Goal: Task Accomplishment & Management: Manage account settings

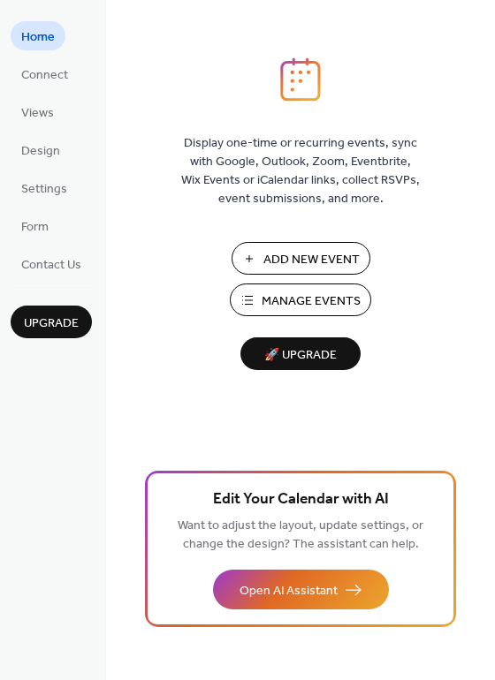
click at [288, 296] on span "Manage Events" at bounding box center [311, 301] width 99 height 19
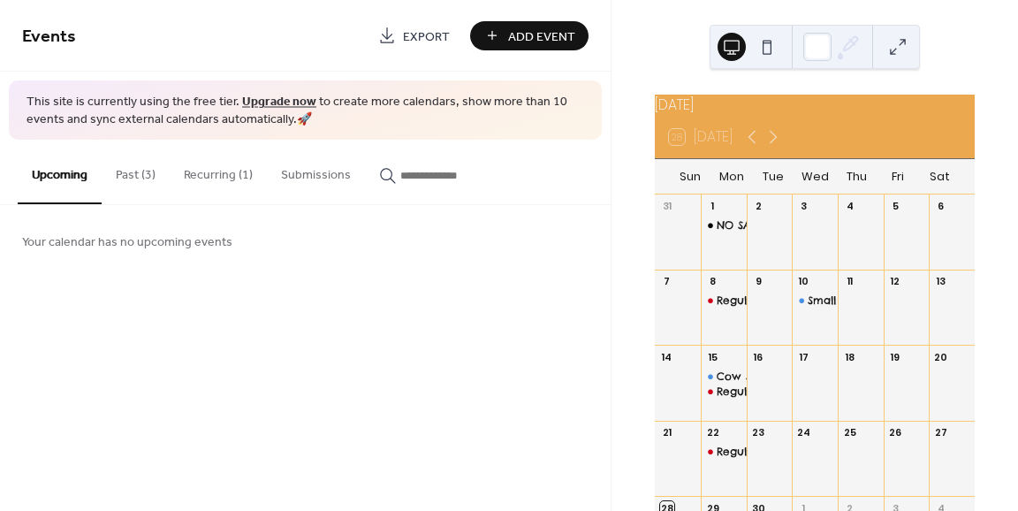
click at [201, 165] on button "Recurring (1)" at bounding box center [218, 171] width 97 height 63
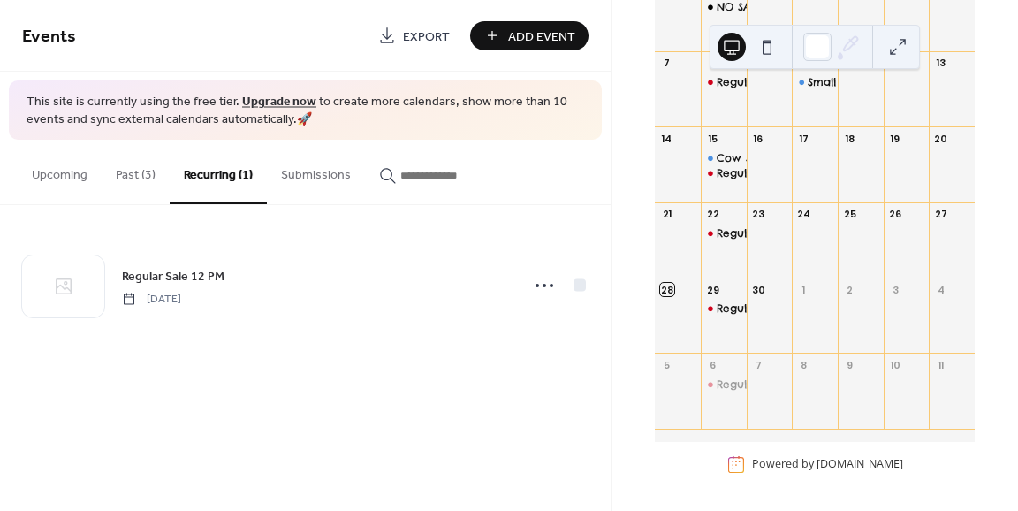
scroll to position [28, 0]
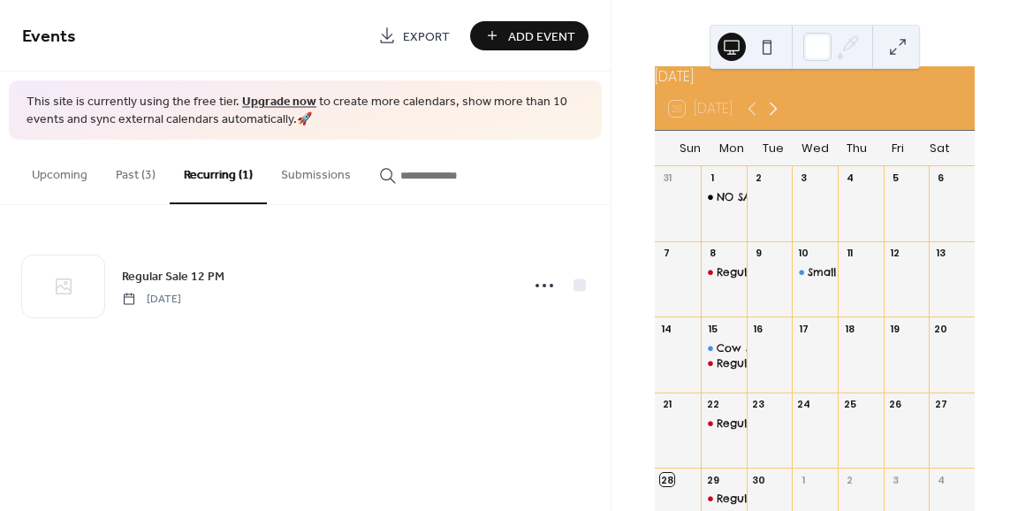
click at [779, 110] on icon at bounding box center [773, 108] width 21 height 21
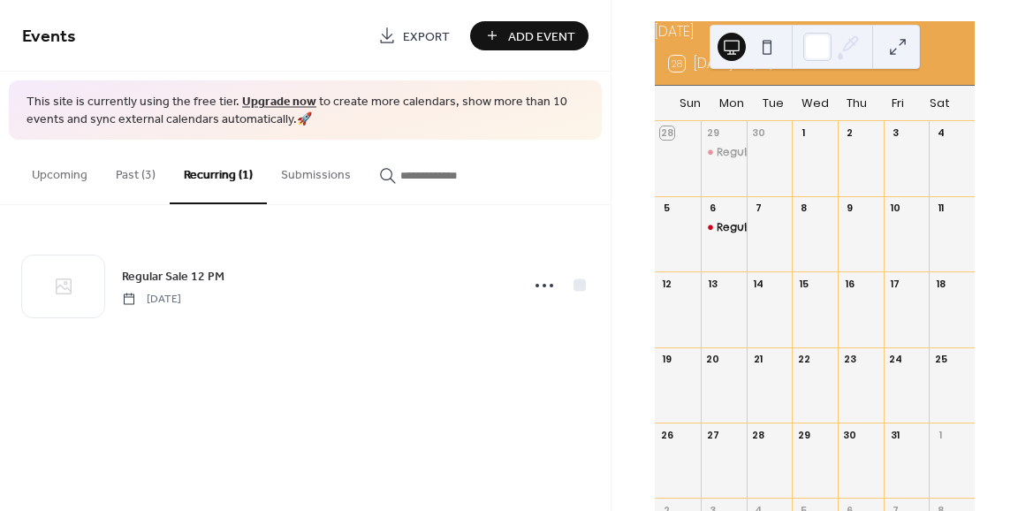
scroll to position [118, 0]
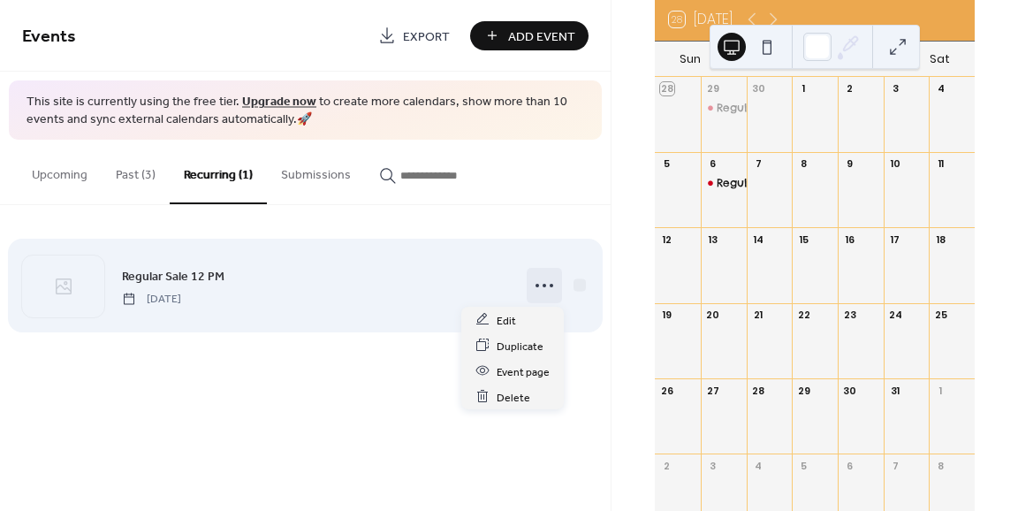
click at [534, 285] on icon at bounding box center [544, 285] width 28 height 28
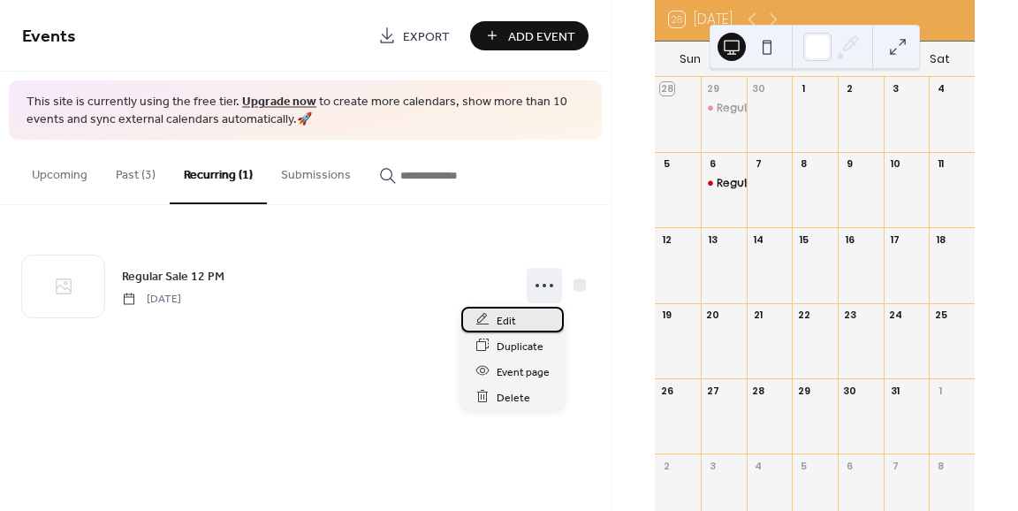
click at [484, 321] on icon at bounding box center [482, 319] width 14 height 14
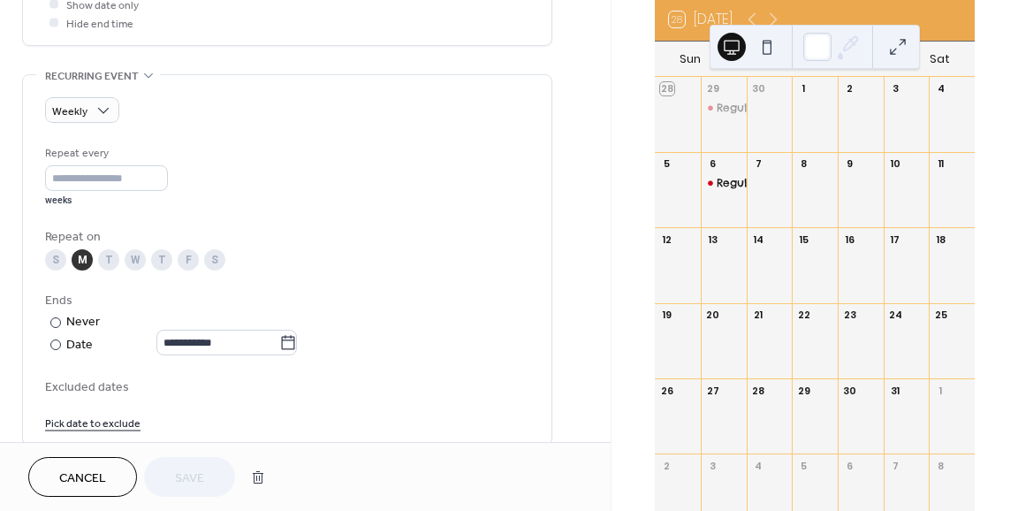
scroll to position [712, 0]
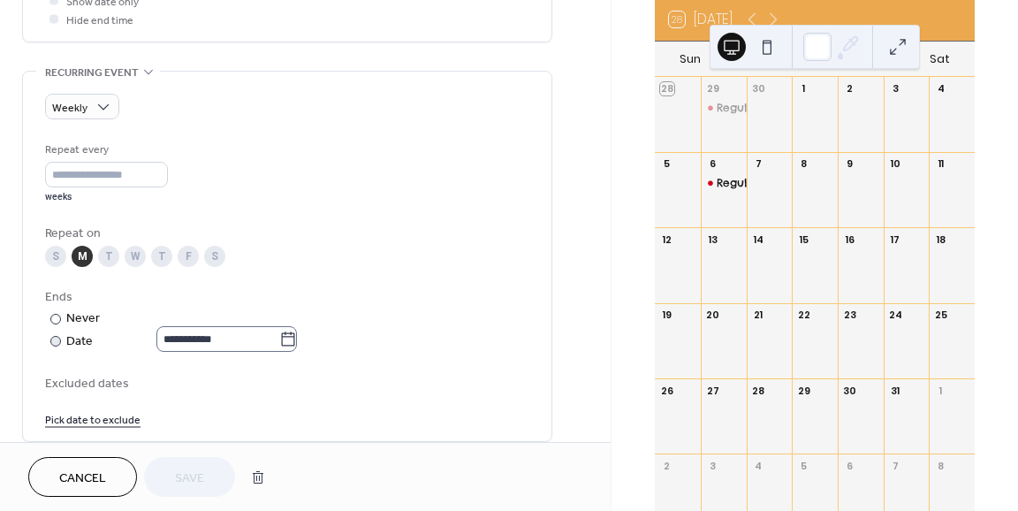
click at [294, 336] on icon at bounding box center [288, 339] width 18 height 18
click at [279, 336] on input "**********" at bounding box center [217, 339] width 123 height 26
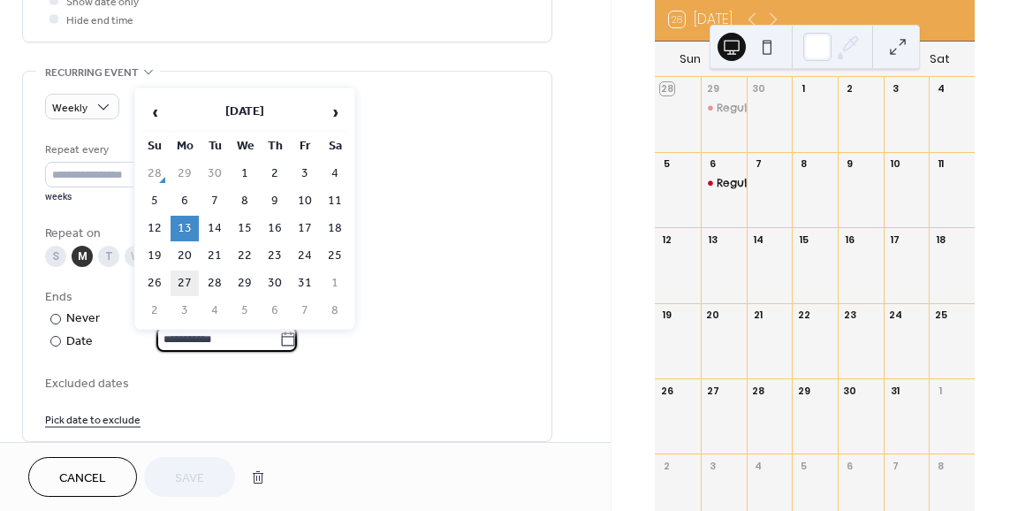
click at [186, 276] on td "27" at bounding box center [185, 283] width 28 height 26
type input "**********"
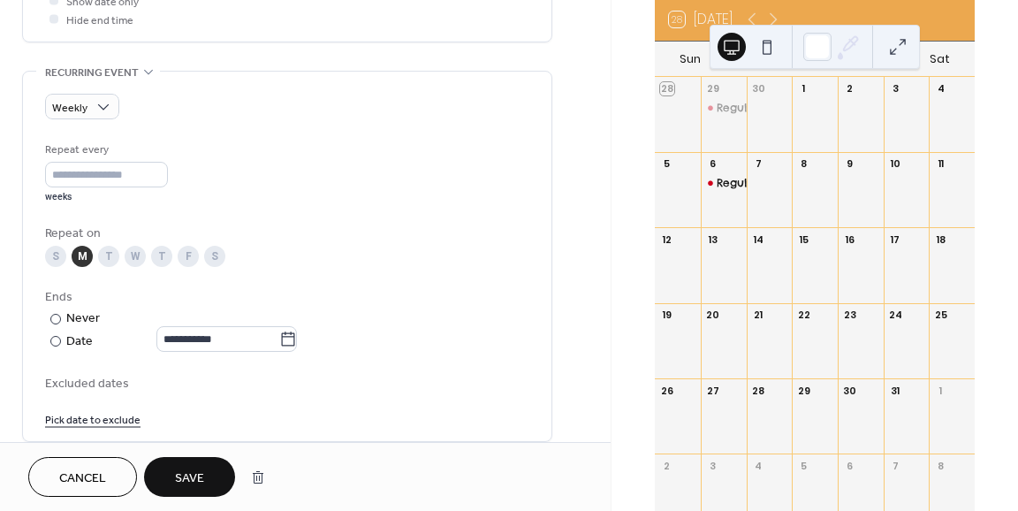
click at [184, 481] on span "Save" at bounding box center [189, 478] width 29 height 19
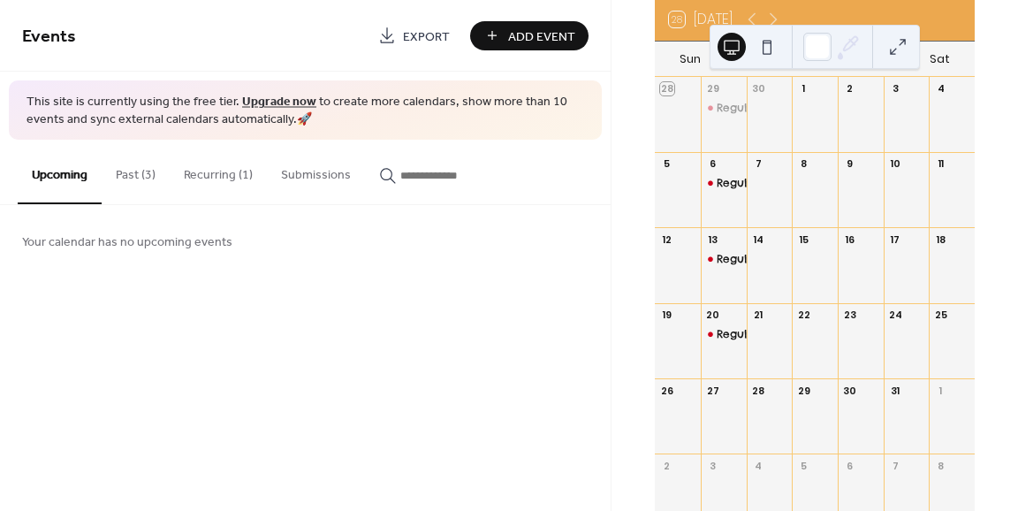
click at [226, 175] on button "Recurring (1)" at bounding box center [218, 171] width 97 height 63
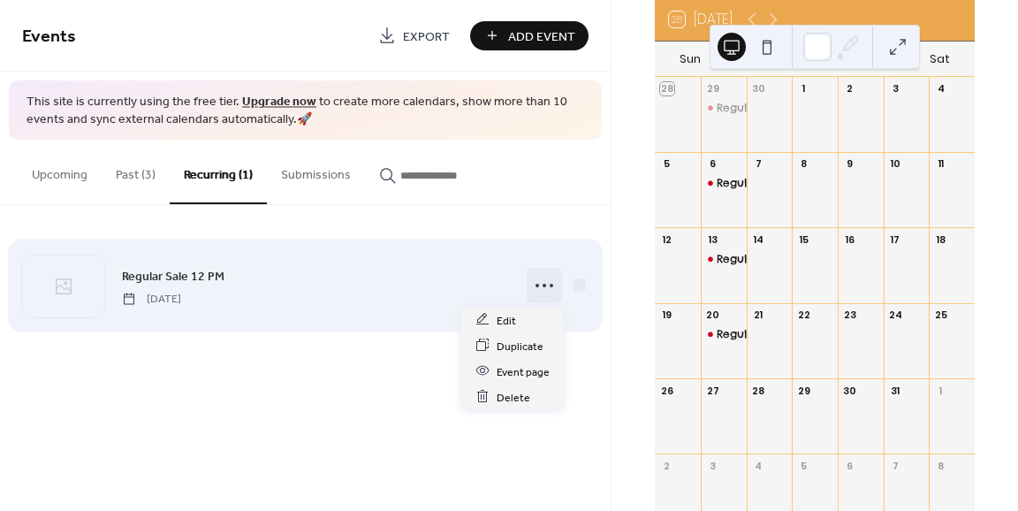
click at [536, 287] on icon at bounding box center [544, 285] width 28 height 28
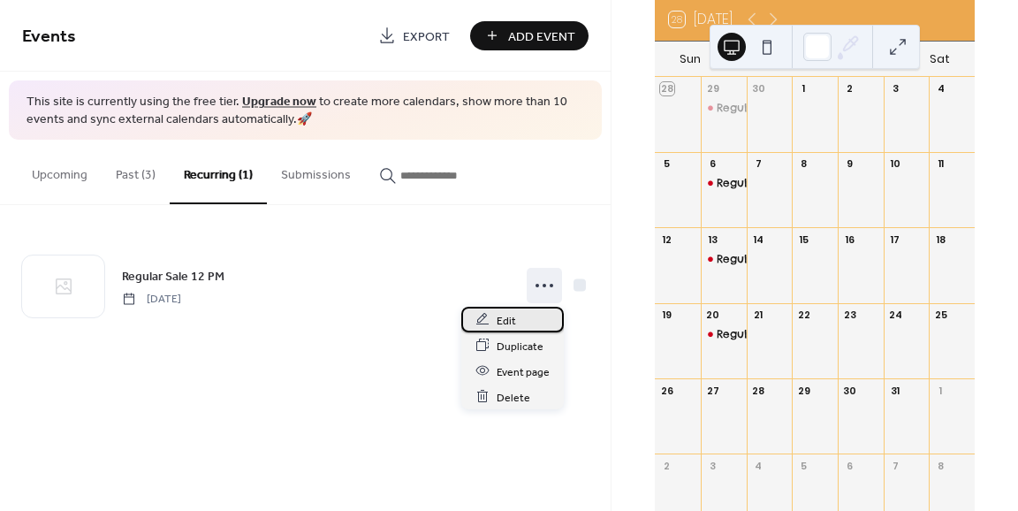
click at [501, 317] on span "Edit" at bounding box center [506, 320] width 19 height 19
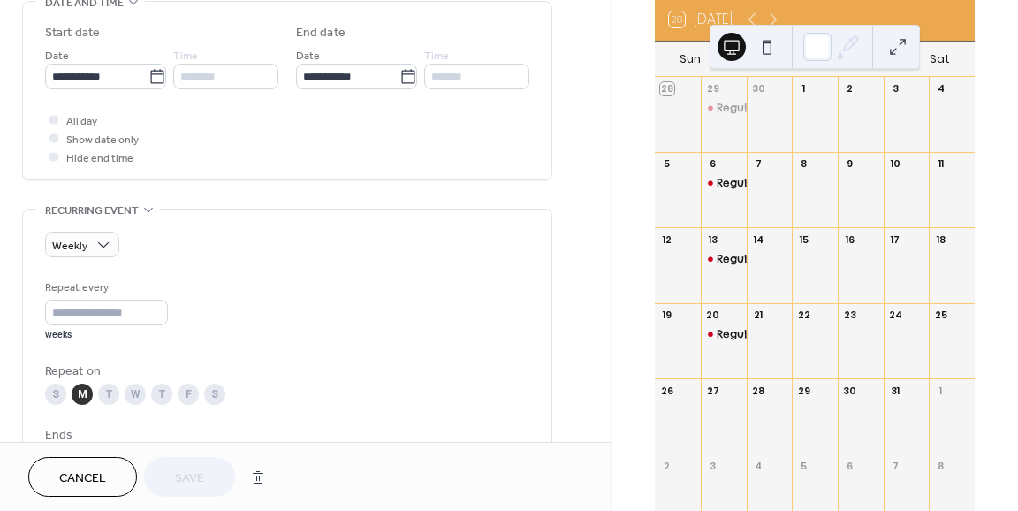
scroll to position [775, 0]
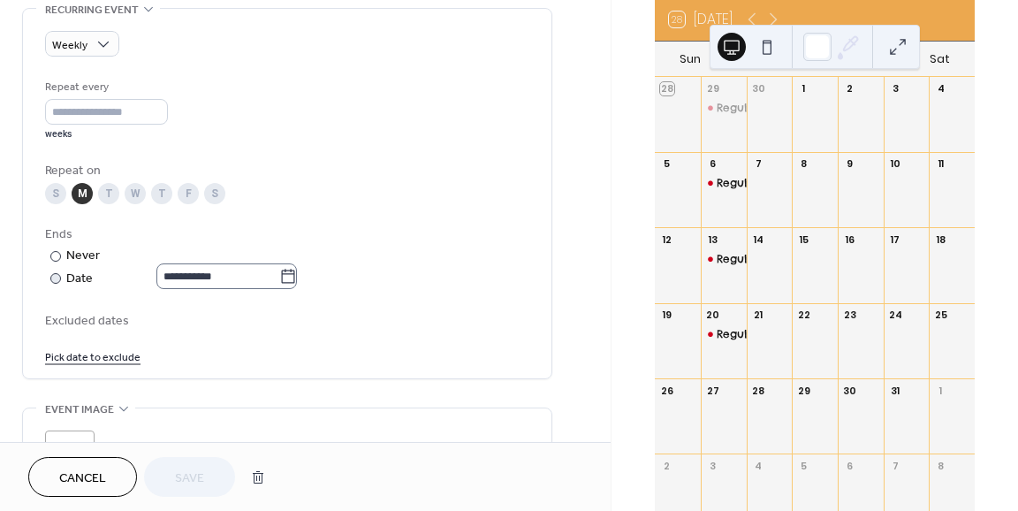
click at [297, 274] on icon at bounding box center [288, 277] width 18 height 18
click at [279, 274] on input "**********" at bounding box center [217, 276] width 123 height 26
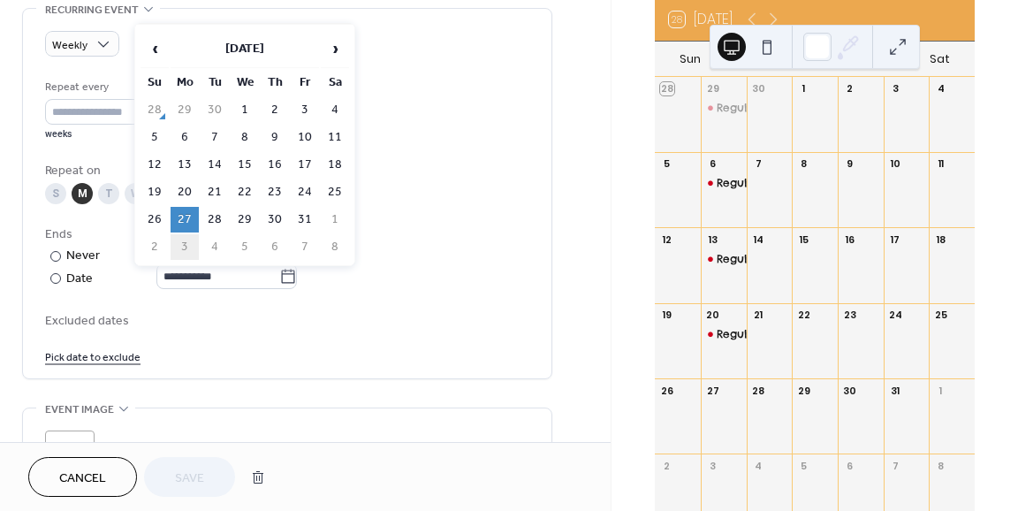
click at [183, 237] on td "3" at bounding box center [185, 247] width 28 height 26
type input "**********"
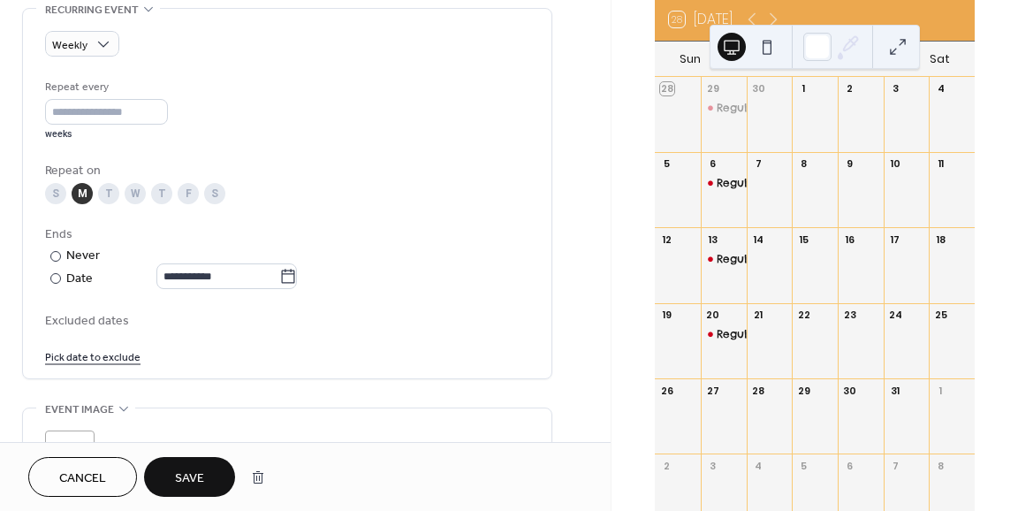
click at [177, 469] on span "Save" at bounding box center [189, 478] width 29 height 19
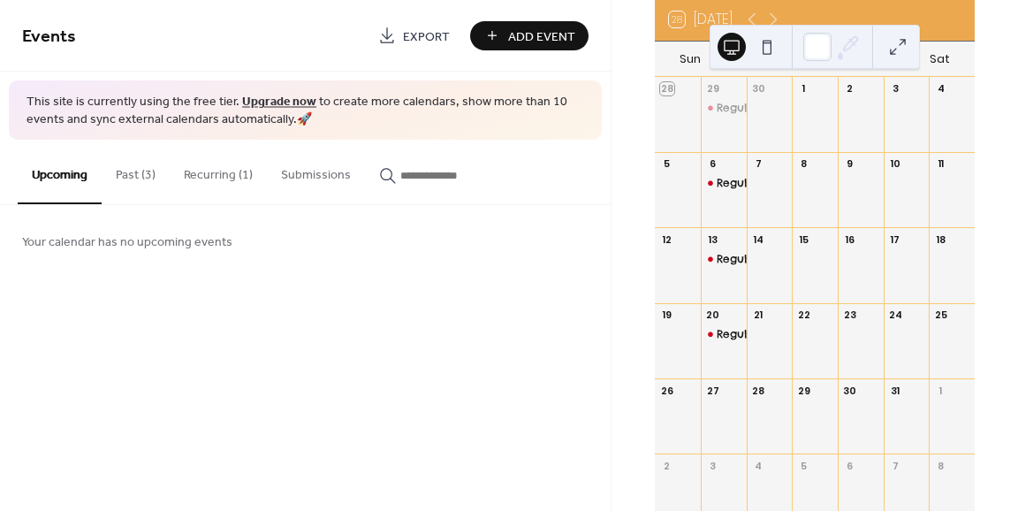
click at [136, 177] on button "Past (3)" at bounding box center [136, 171] width 68 height 63
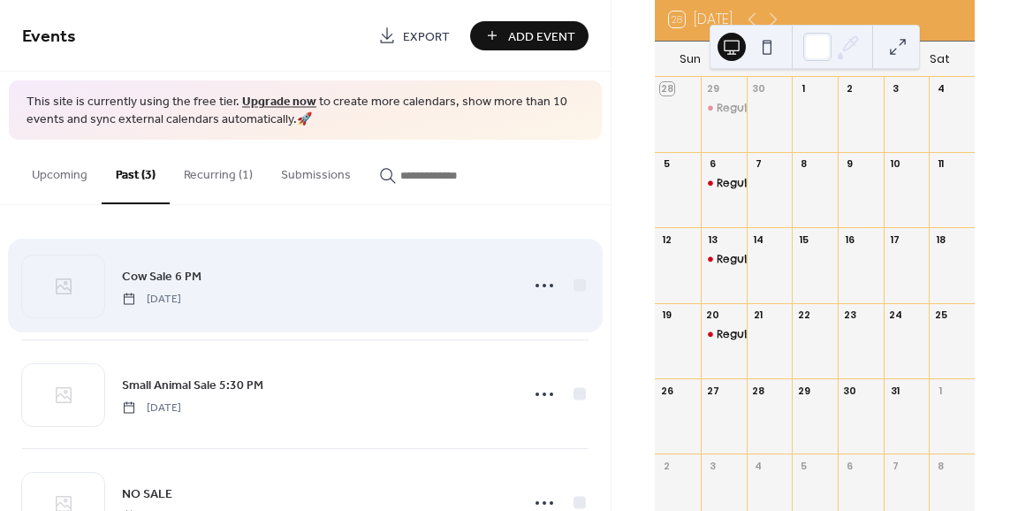
scroll to position [71, 0]
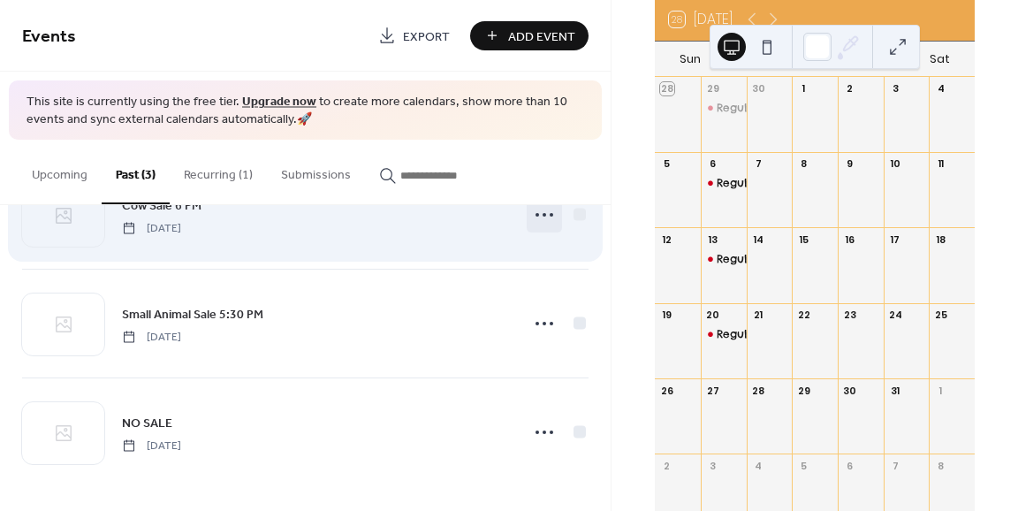
click at [548, 216] on icon at bounding box center [544, 215] width 28 height 28
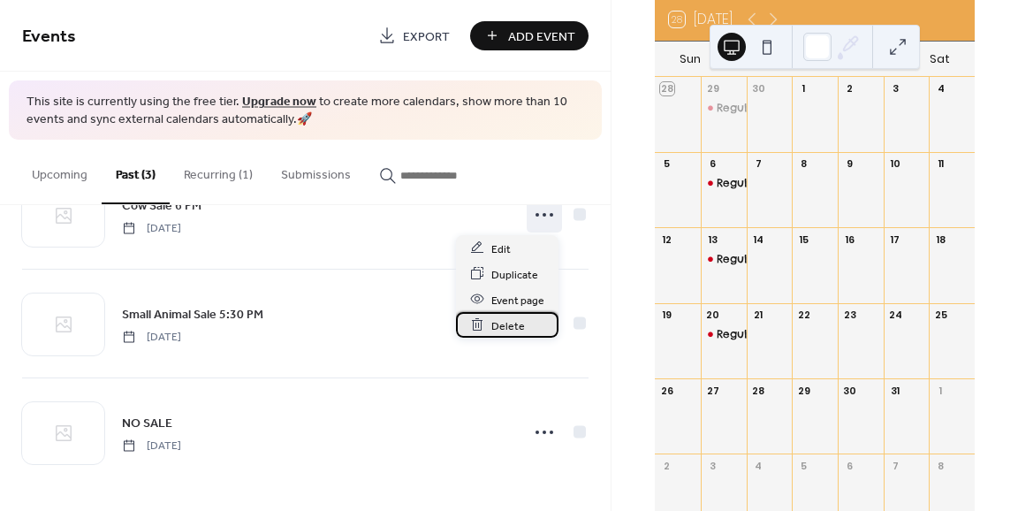
click at [492, 324] on span "Delete" at bounding box center [508, 325] width 34 height 19
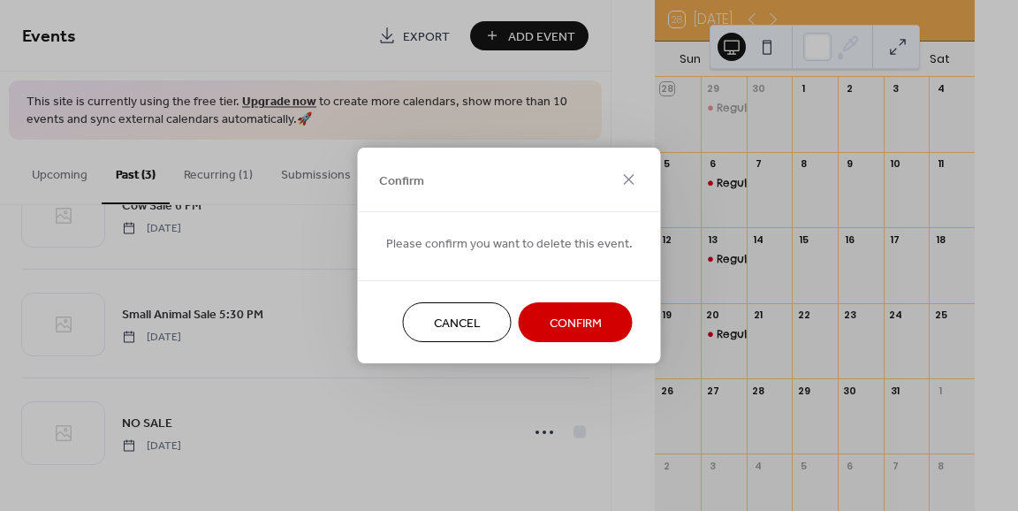
click at [550, 307] on button "Confirm" at bounding box center [576, 322] width 114 height 40
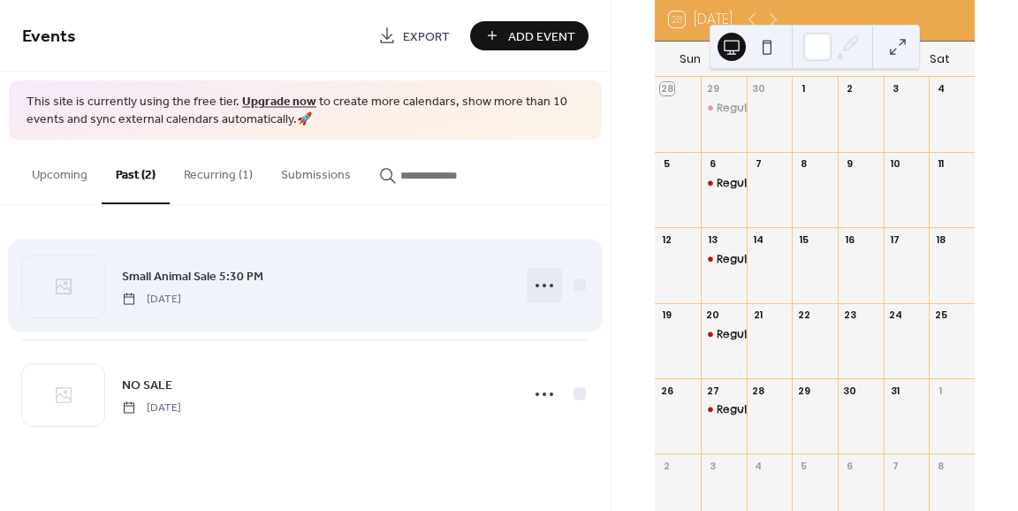
click at [541, 282] on icon at bounding box center [544, 285] width 28 height 28
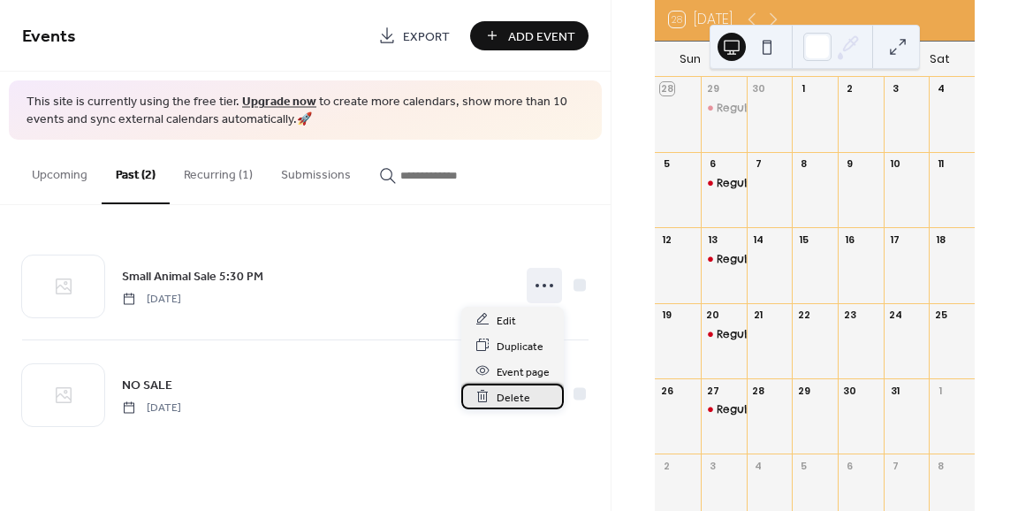
click at [494, 398] on div "Delete" at bounding box center [512, 396] width 102 height 26
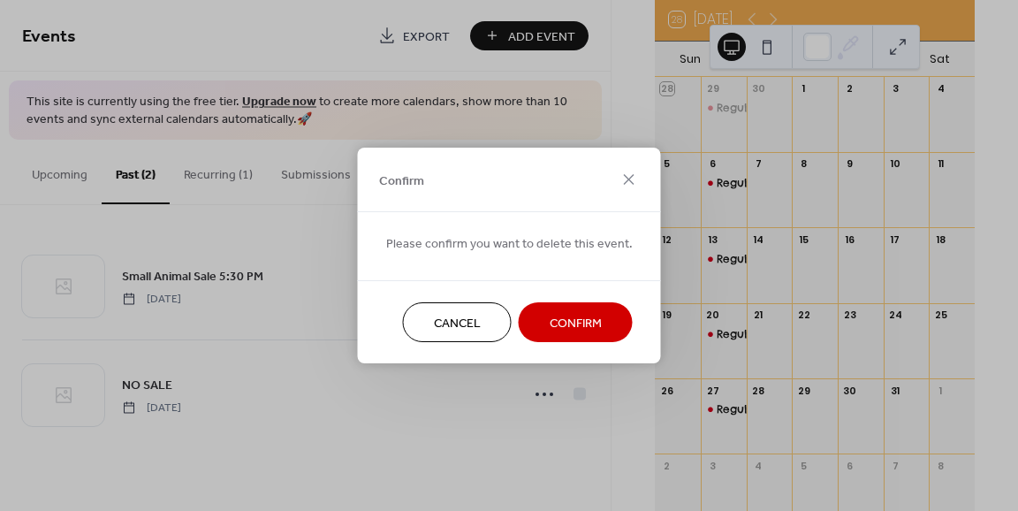
click at [550, 323] on span "Confirm" at bounding box center [576, 324] width 52 height 19
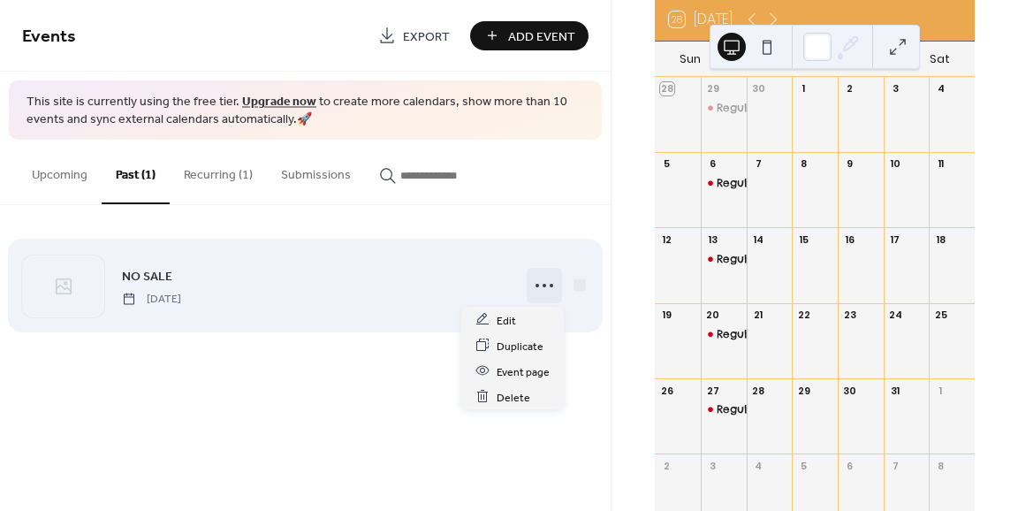
click at [538, 284] on circle at bounding box center [537, 286] width 4 height 4
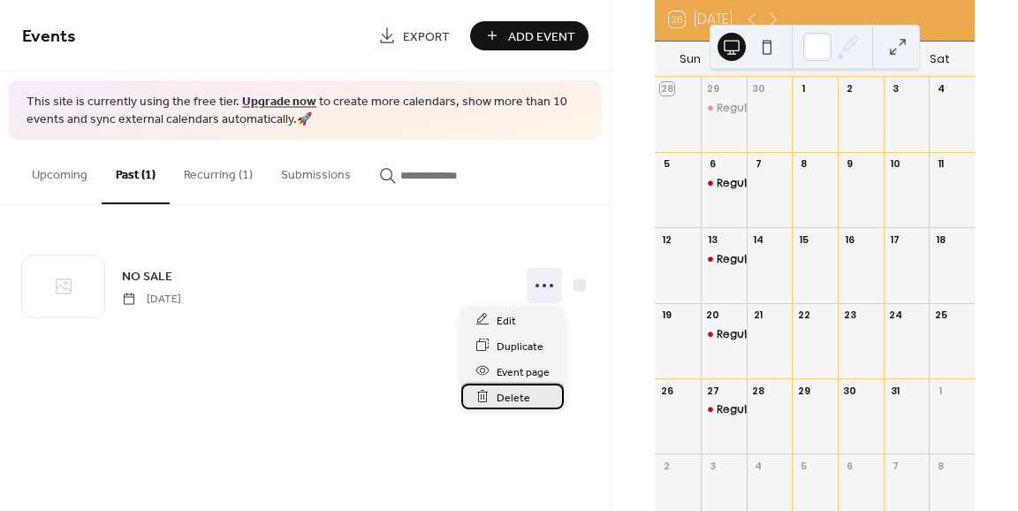
click at [498, 393] on span "Delete" at bounding box center [514, 397] width 34 height 19
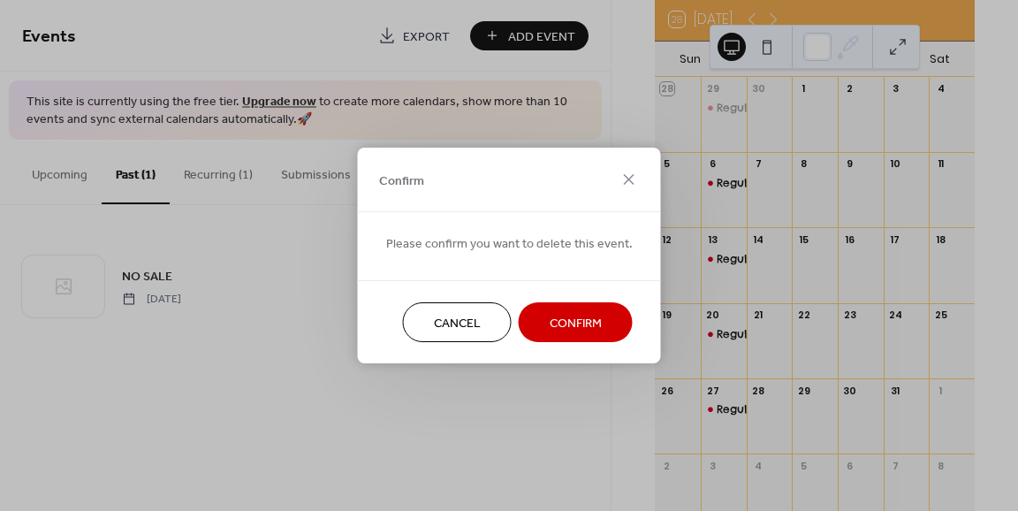
click at [536, 347] on div "Cancel Confirm" at bounding box center [509, 321] width 303 height 83
click at [550, 332] on span "Confirm" at bounding box center [576, 324] width 52 height 19
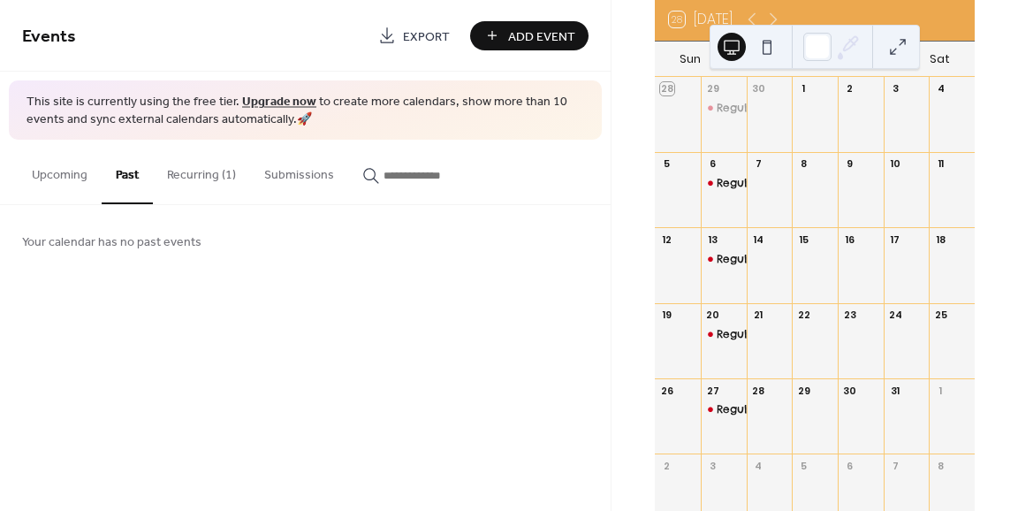
click at [75, 179] on button "Upcoming" at bounding box center [60, 171] width 84 height 63
click at [75, 179] on button "Upcoming" at bounding box center [60, 172] width 84 height 65
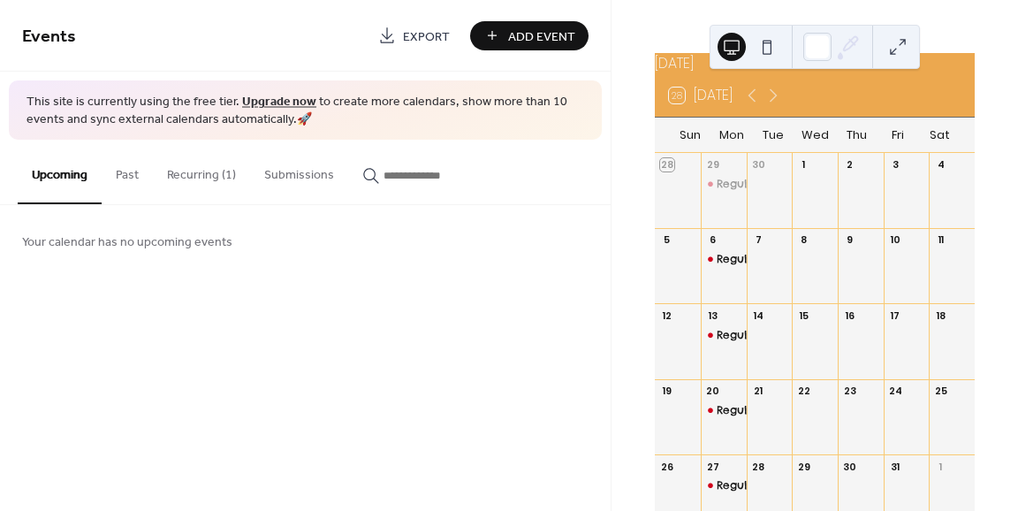
scroll to position [42, 0]
click at [507, 39] on button "Add Event" at bounding box center [529, 35] width 118 height 29
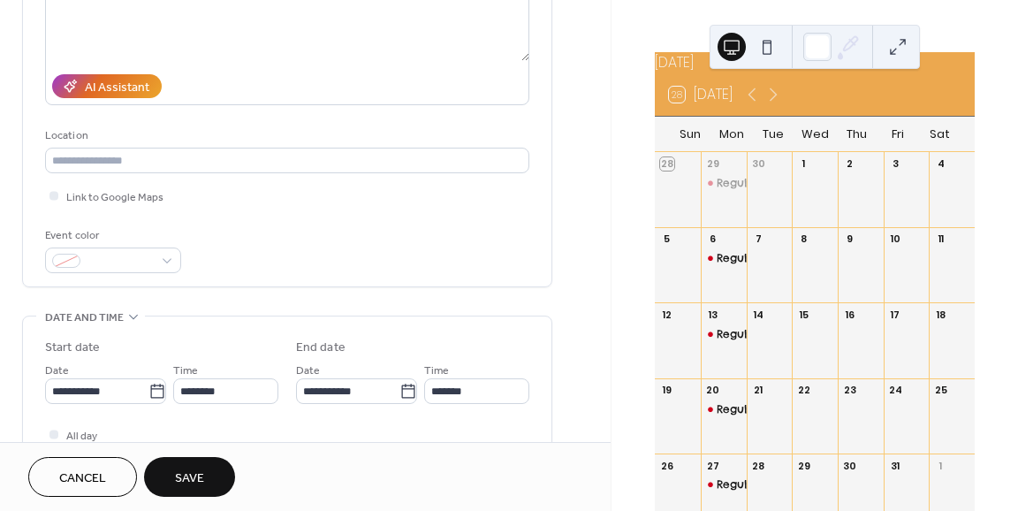
scroll to position [261, 0]
type input "**********"
click at [163, 258] on div at bounding box center [113, 260] width 136 height 26
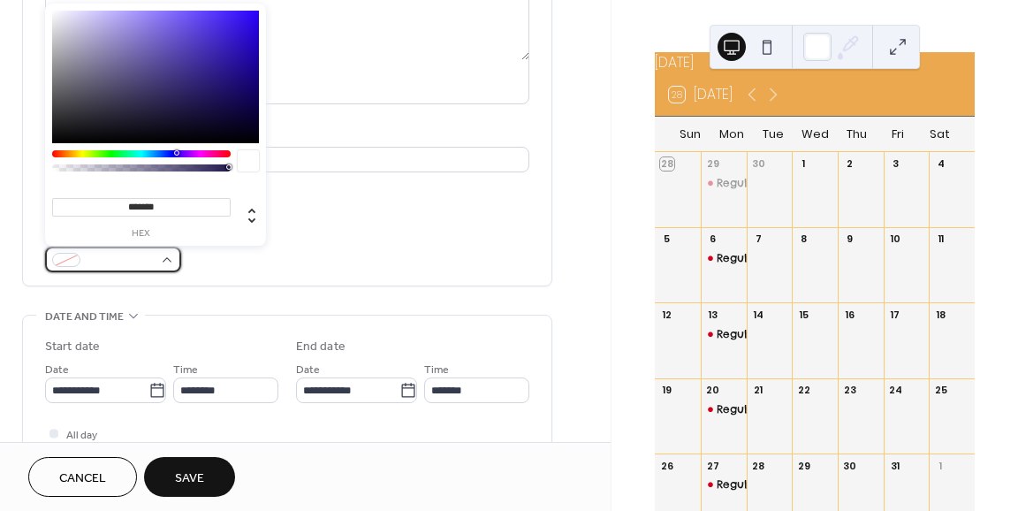
click at [67, 259] on div at bounding box center [66, 260] width 28 height 14
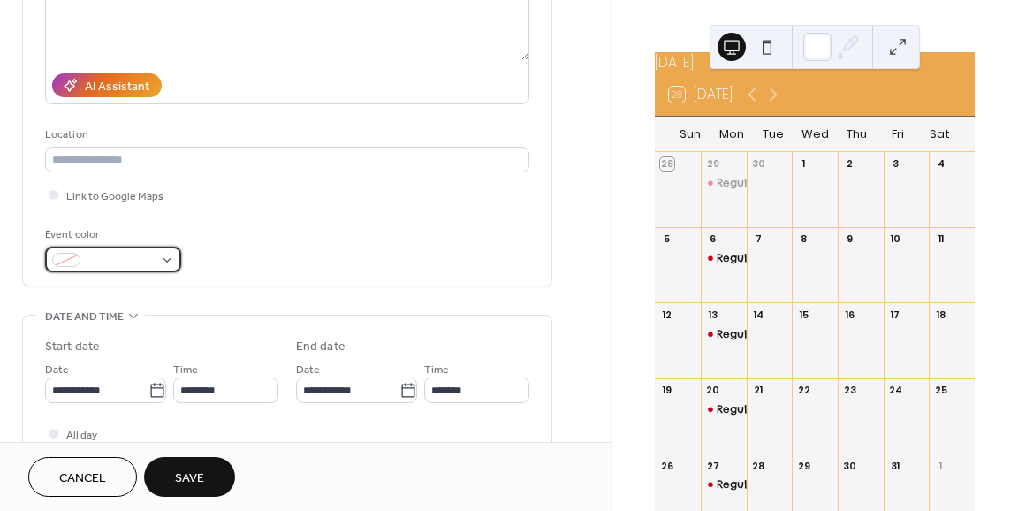
click at [67, 259] on div at bounding box center [66, 260] width 28 height 14
click at [262, 254] on div "Event color" at bounding box center [287, 248] width 484 height 47
click at [170, 261] on div at bounding box center [113, 260] width 136 height 26
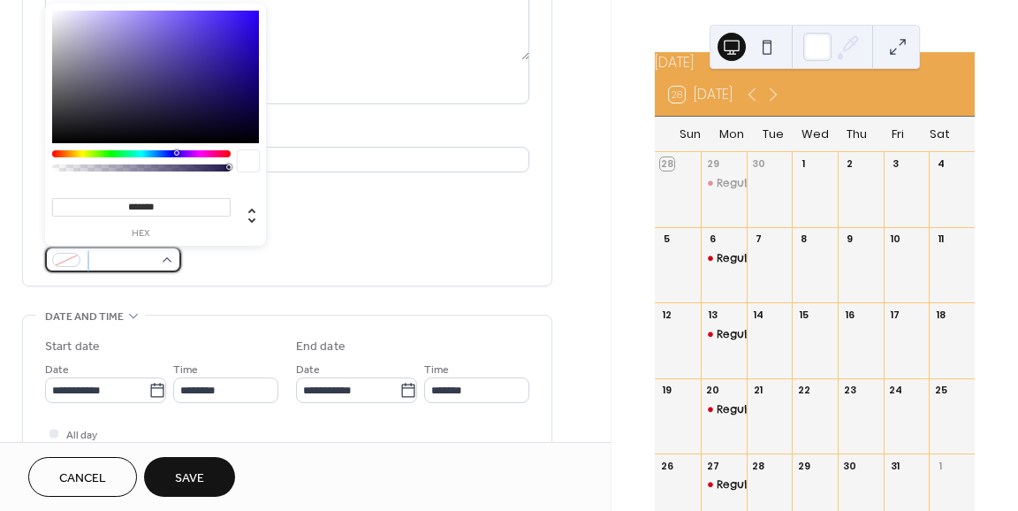
click at [170, 261] on div at bounding box center [113, 260] width 136 height 26
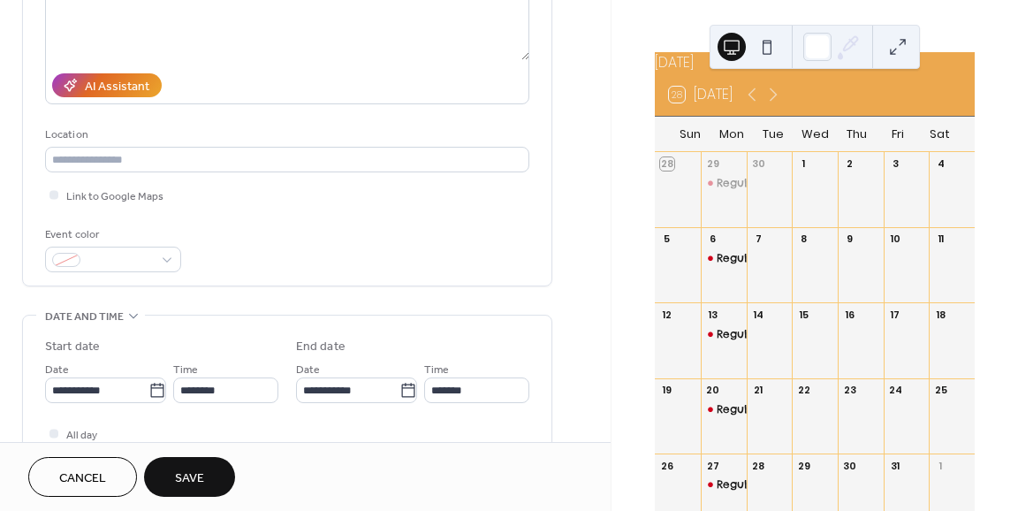
click at [290, 245] on div "Event color" at bounding box center [287, 248] width 484 height 47
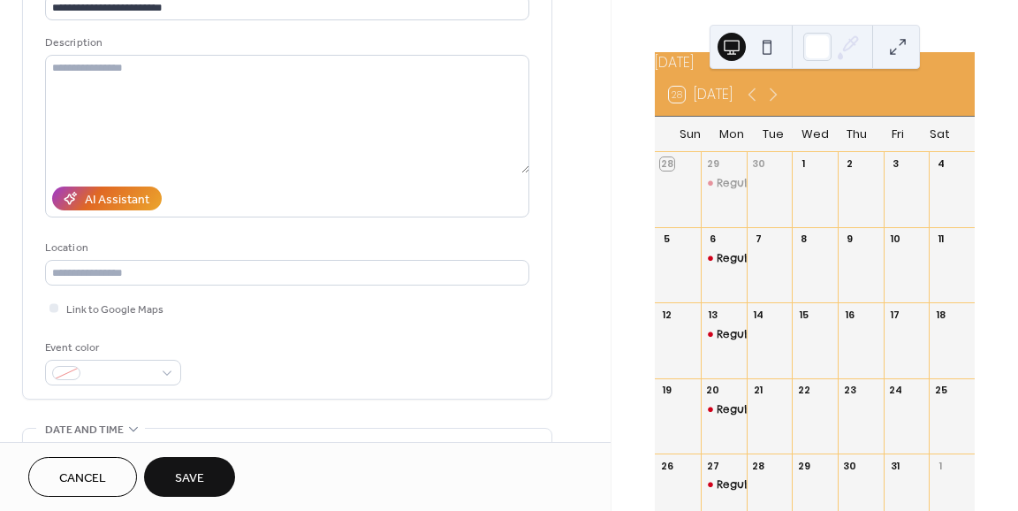
scroll to position [147, 0]
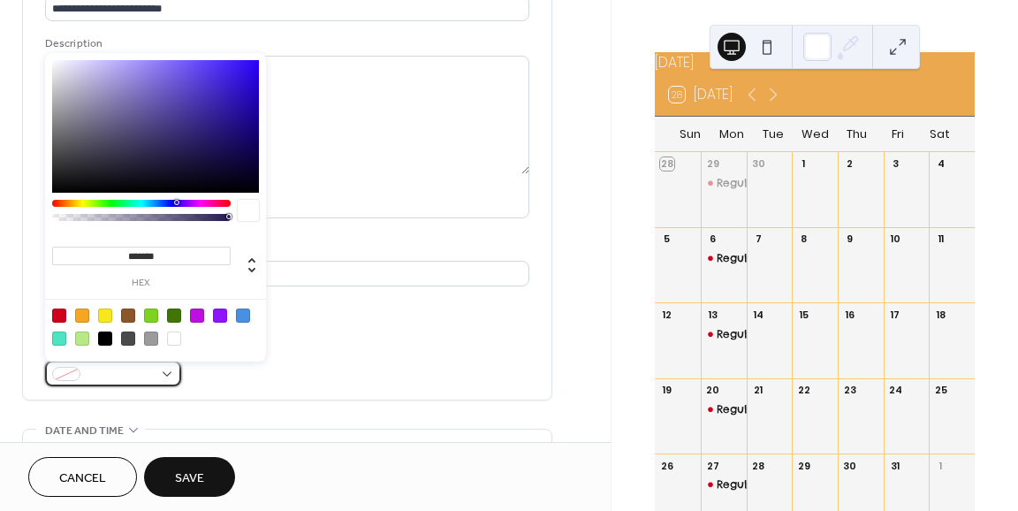
click at [170, 383] on div at bounding box center [113, 373] width 136 height 26
click at [239, 310] on div at bounding box center [243, 315] width 14 height 14
type input "*******"
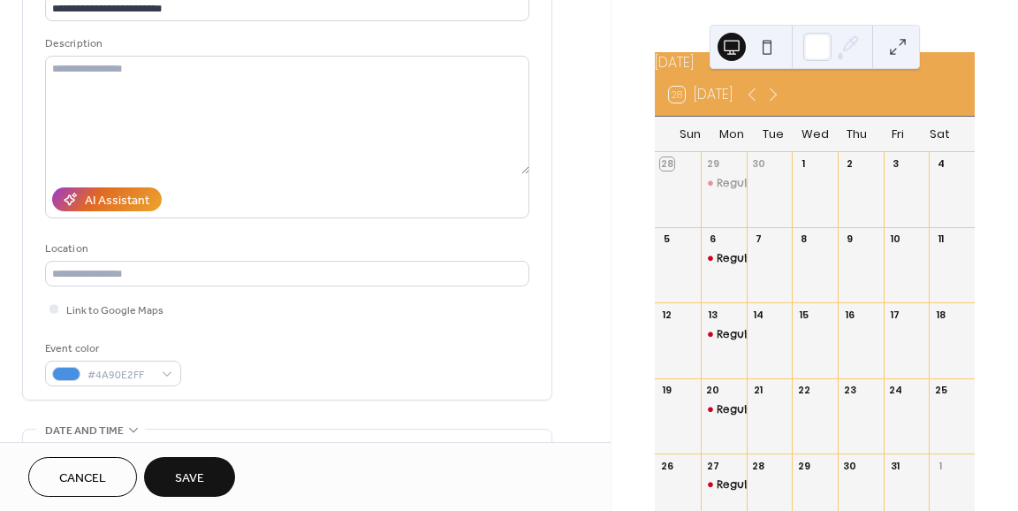
click at [319, 335] on div "**********" at bounding box center [287, 180] width 484 height 412
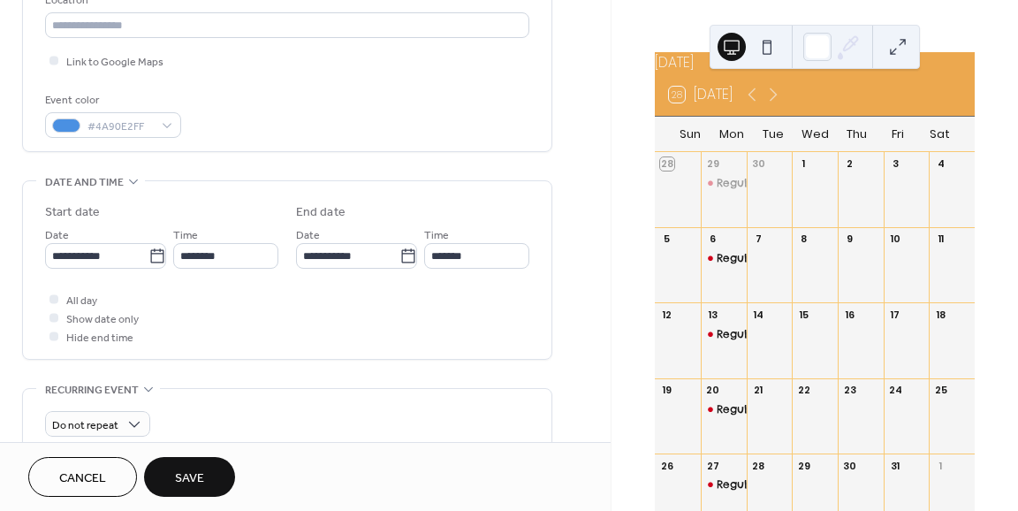
scroll to position [397, 0]
click at [70, 312] on span "Show date only" at bounding box center [102, 317] width 72 height 19
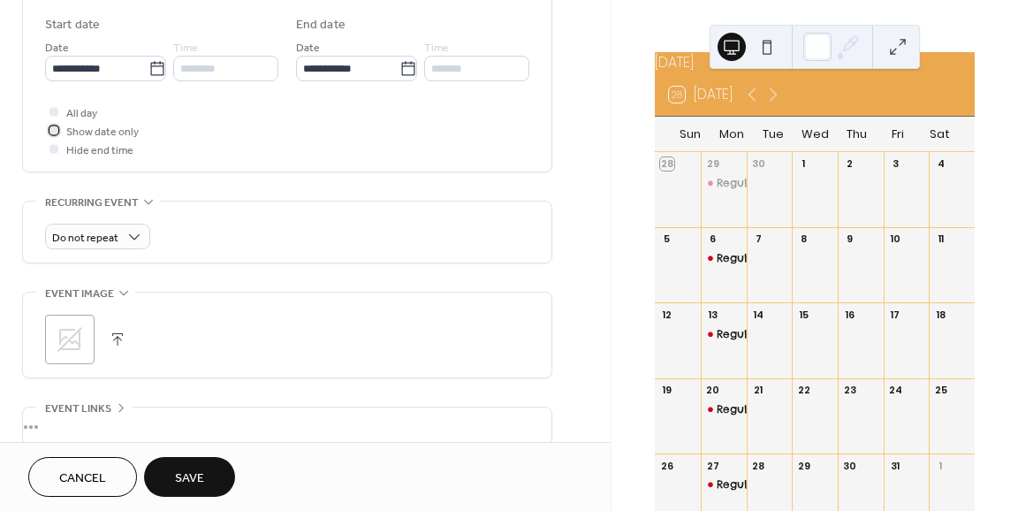
scroll to position [734, 0]
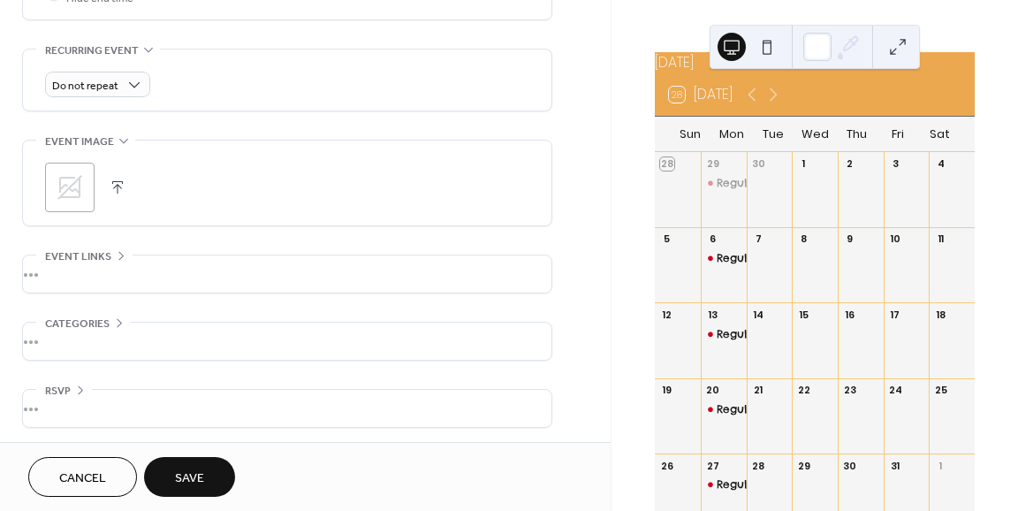
click at [196, 476] on span "Save" at bounding box center [189, 478] width 29 height 19
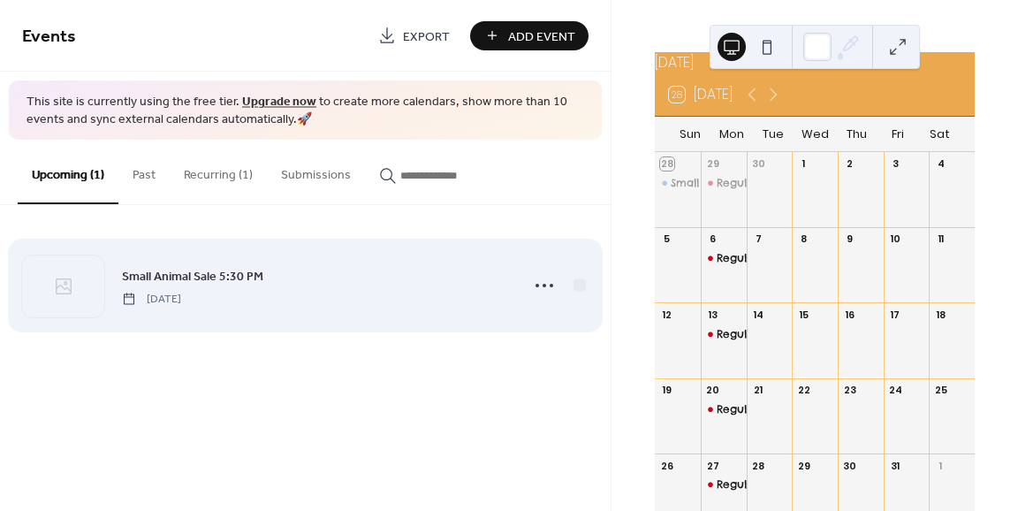
click at [339, 282] on div "Small Animal Sale 5:30 PM [DATE]" at bounding box center [315, 286] width 387 height 40
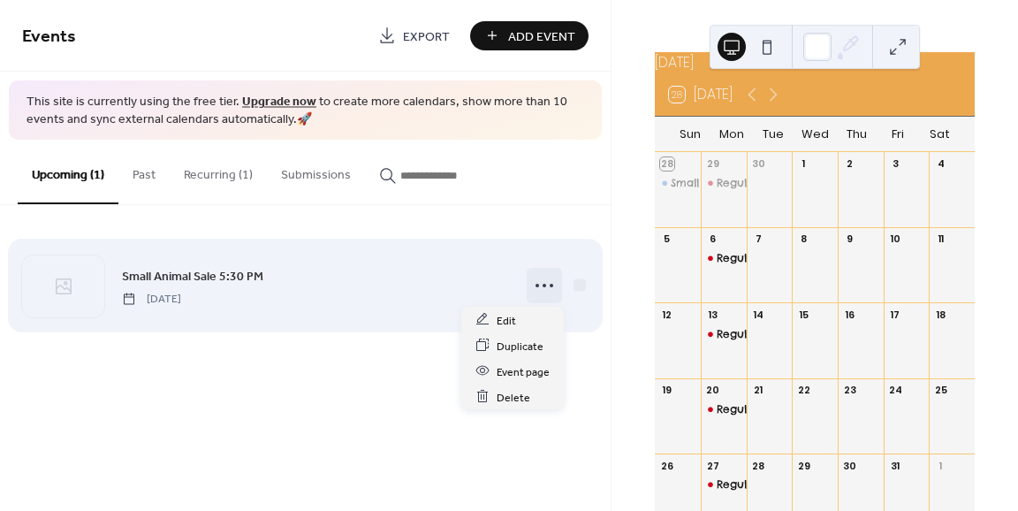
click at [528, 278] on div at bounding box center [544, 285] width 35 height 35
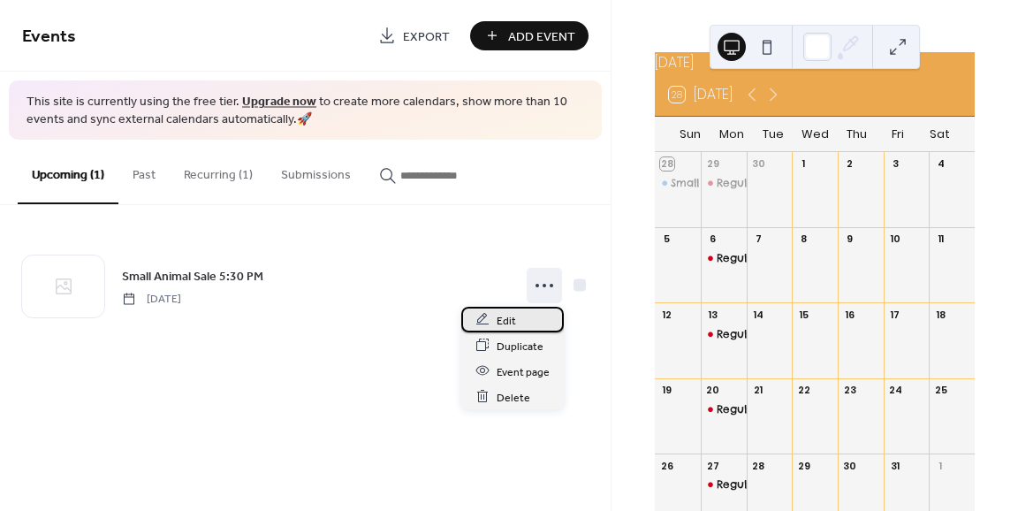
click at [498, 317] on span "Edit" at bounding box center [506, 320] width 19 height 19
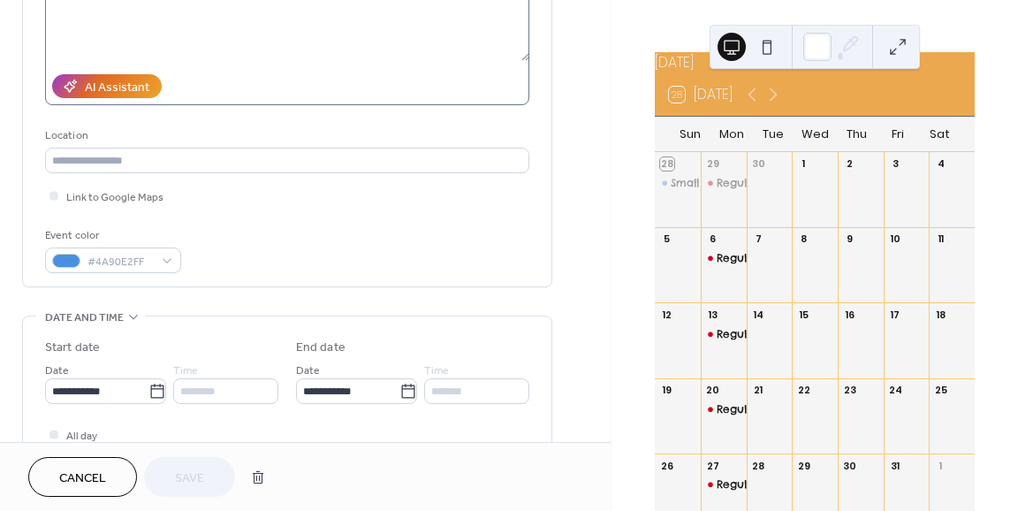
scroll to position [372, 0]
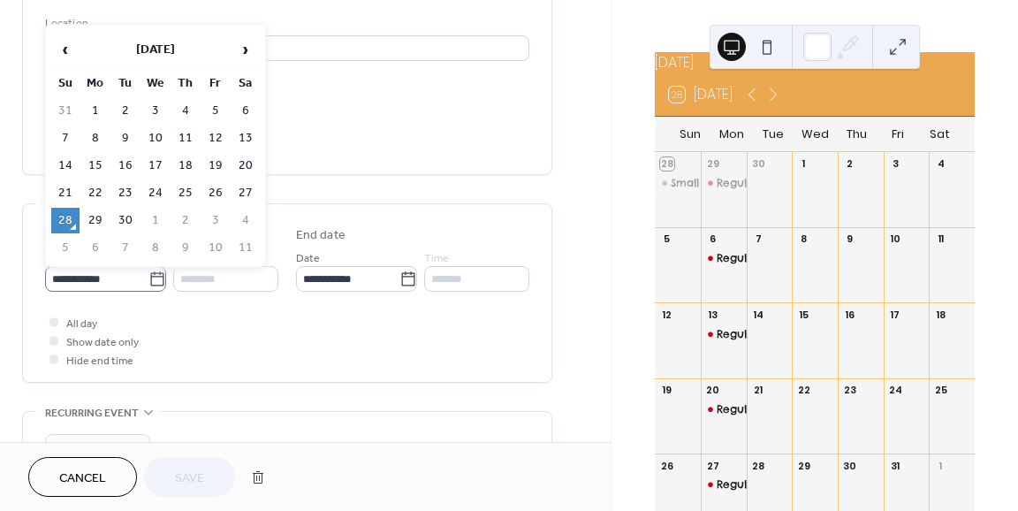
click at [157, 280] on icon at bounding box center [157, 279] width 18 height 18
click at [148, 280] on input "**********" at bounding box center [96, 279] width 103 height 26
click at [154, 244] on td "8" at bounding box center [155, 248] width 28 height 26
type input "**********"
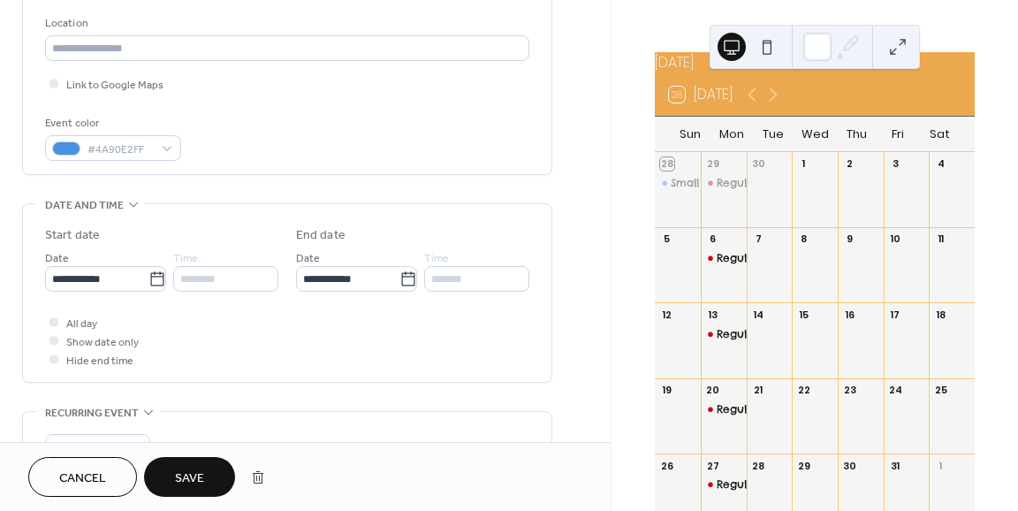
click at [192, 473] on span "Save" at bounding box center [189, 478] width 29 height 19
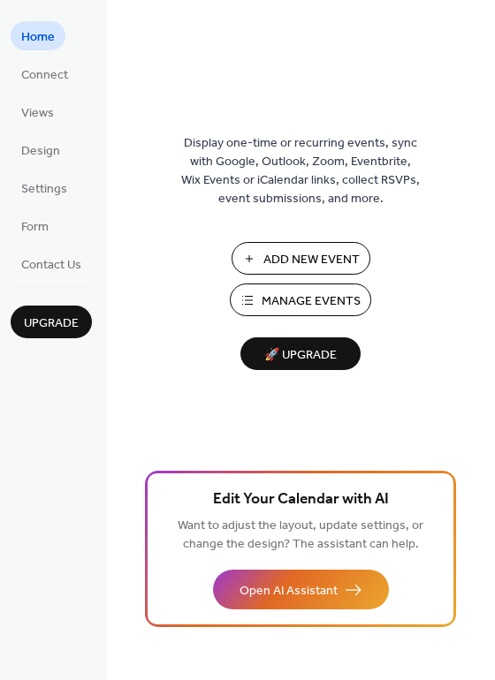
click at [277, 293] on span "Manage Events" at bounding box center [311, 301] width 99 height 19
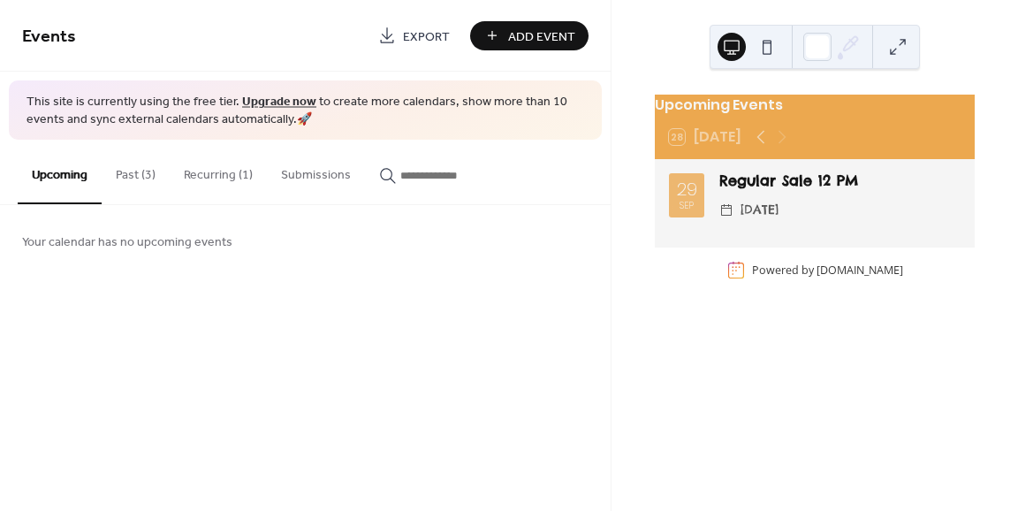
click at [231, 182] on button "Recurring (1)" at bounding box center [218, 171] width 97 height 63
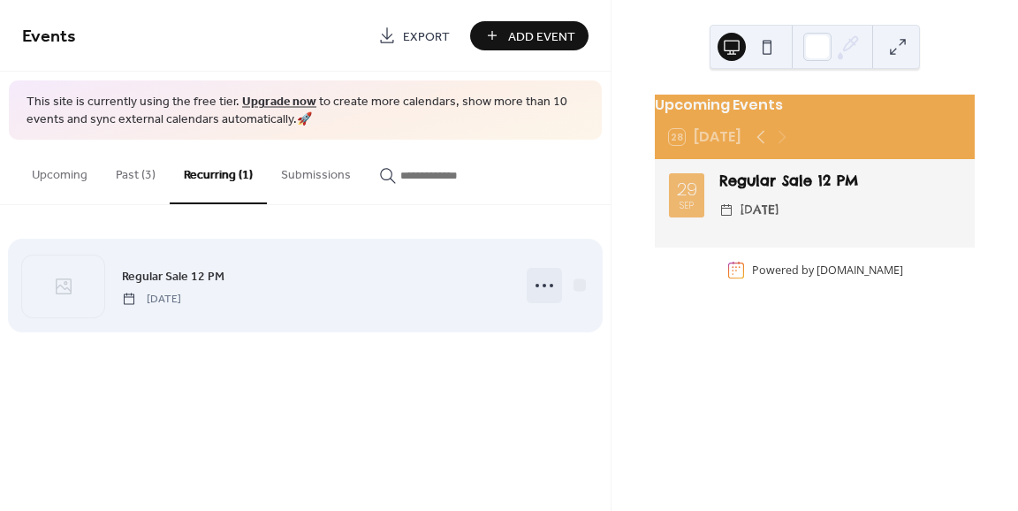
click at [544, 284] on circle at bounding box center [545, 286] width 4 height 4
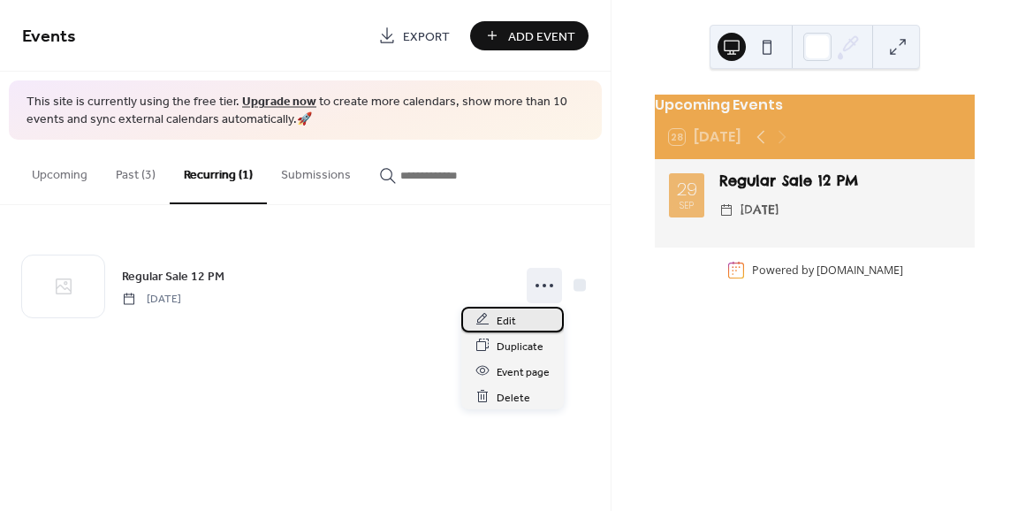
click at [503, 323] on span "Edit" at bounding box center [506, 320] width 19 height 19
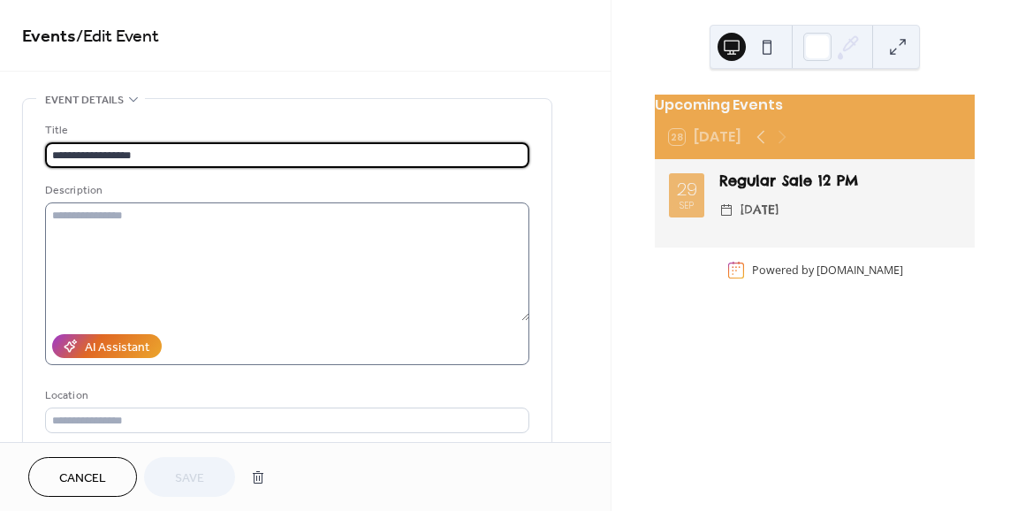
scroll to position [462, 0]
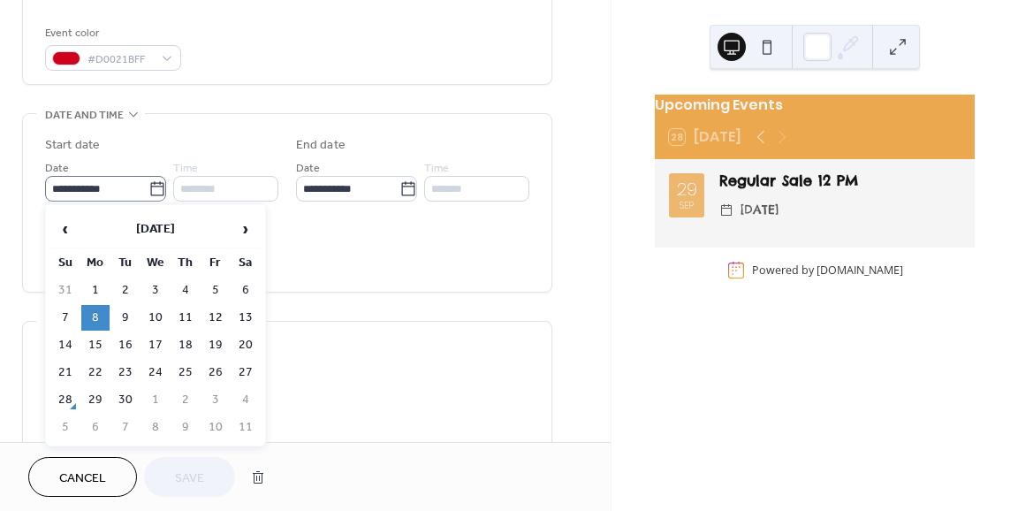
click at [152, 184] on icon at bounding box center [156, 188] width 13 height 14
click at [148, 184] on input "**********" at bounding box center [96, 189] width 103 height 26
click at [359, 265] on div "All day Show date only Hide end time" at bounding box center [287, 251] width 484 height 56
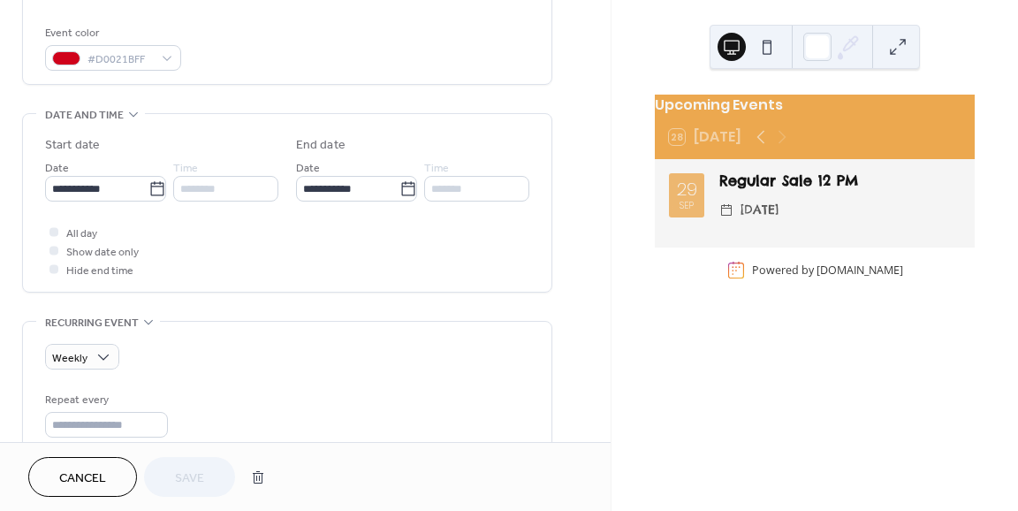
scroll to position [749, 0]
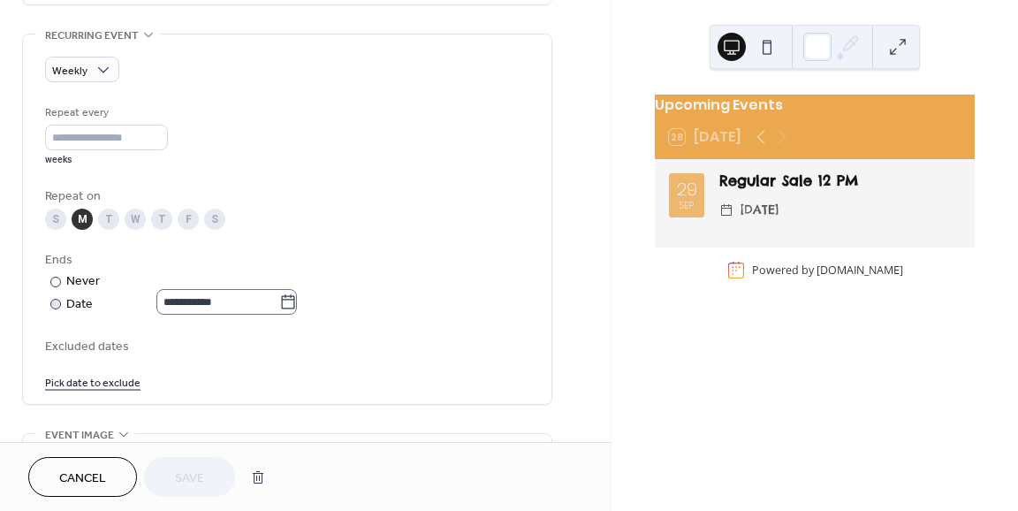
click at [295, 303] on icon at bounding box center [288, 302] width 18 height 18
click at [279, 303] on input "**********" at bounding box center [217, 302] width 123 height 26
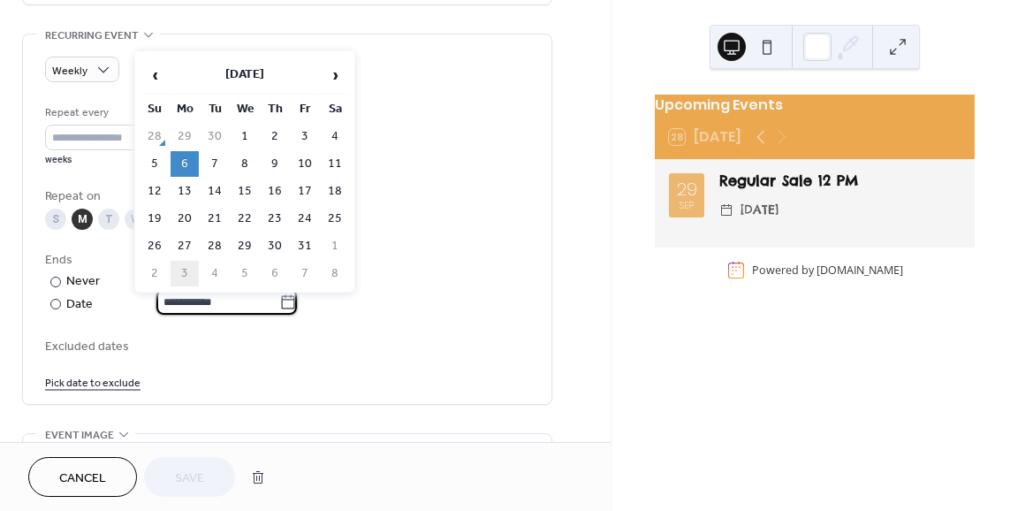
click at [177, 264] on td "3" at bounding box center [185, 274] width 28 height 26
type input "**********"
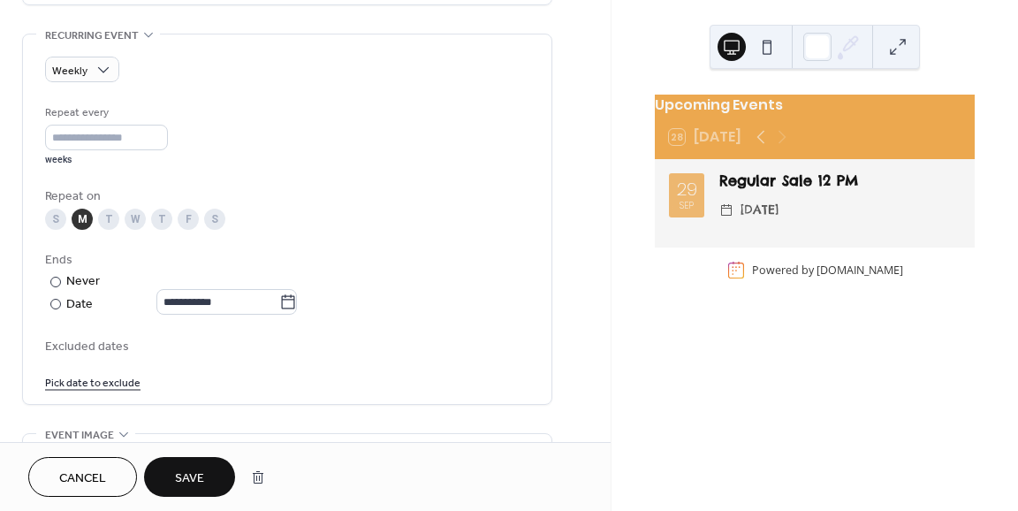
click at [190, 469] on span "Save" at bounding box center [189, 478] width 29 height 19
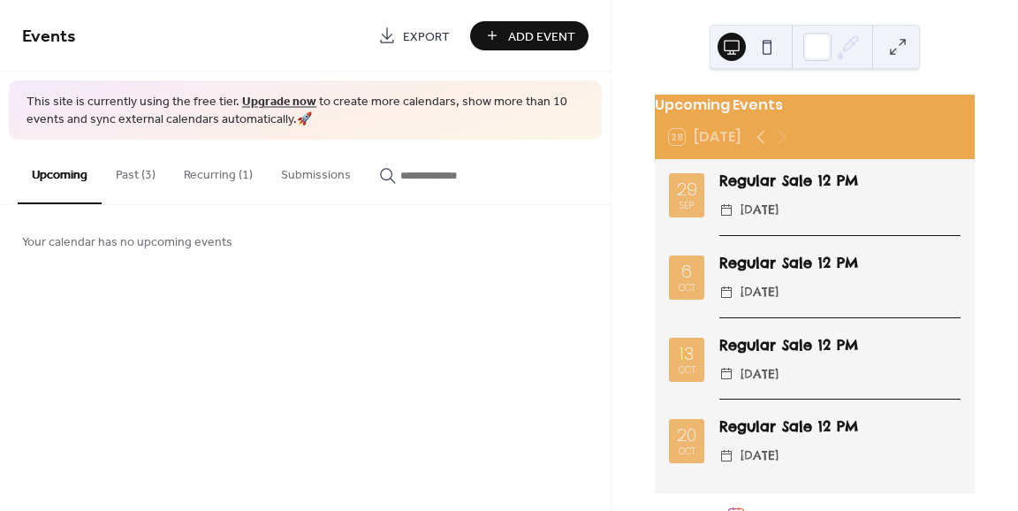
click at [135, 169] on button "Past (3)" at bounding box center [136, 171] width 68 height 63
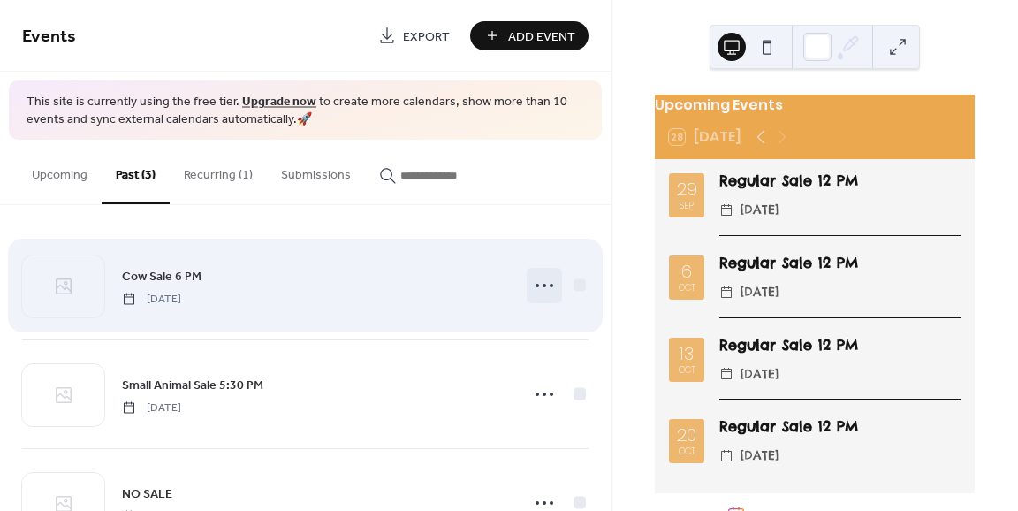
click at [535, 298] on icon at bounding box center [544, 285] width 28 height 28
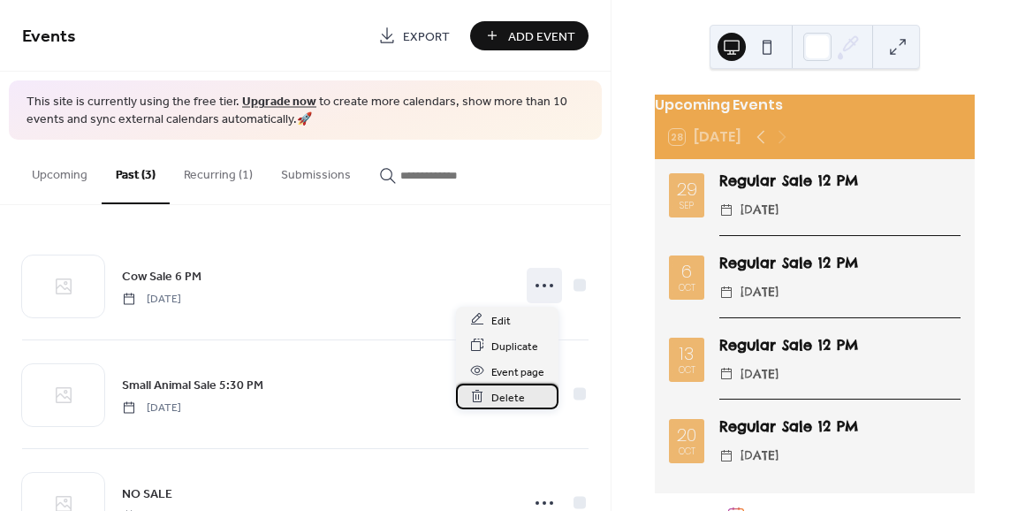
click at [487, 390] on div "Delete" at bounding box center [507, 396] width 102 height 26
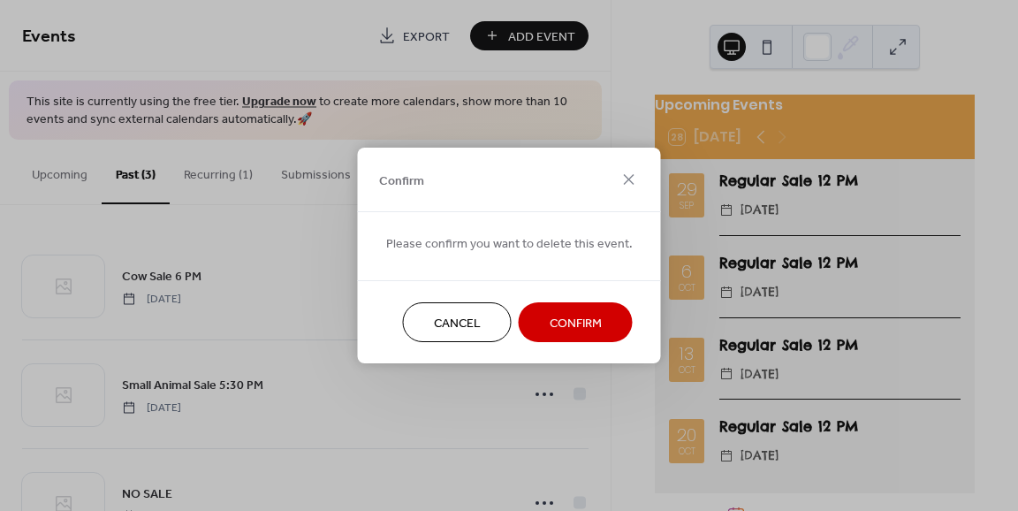
click at [558, 317] on span "Confirm" at bounding box center [576, 324] width 52 height 19
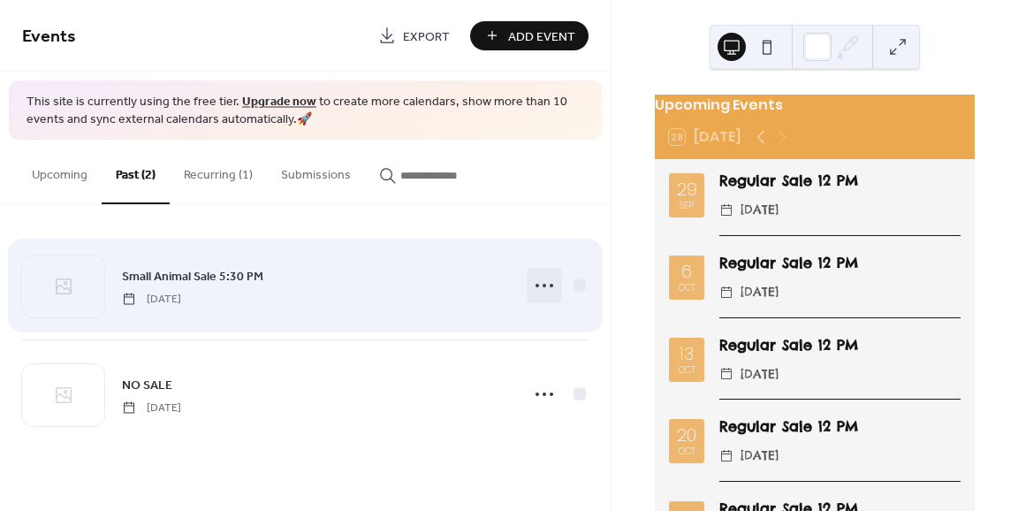
click at [544, 285] on circle at bounding box center [545, 286] width 4 height 4
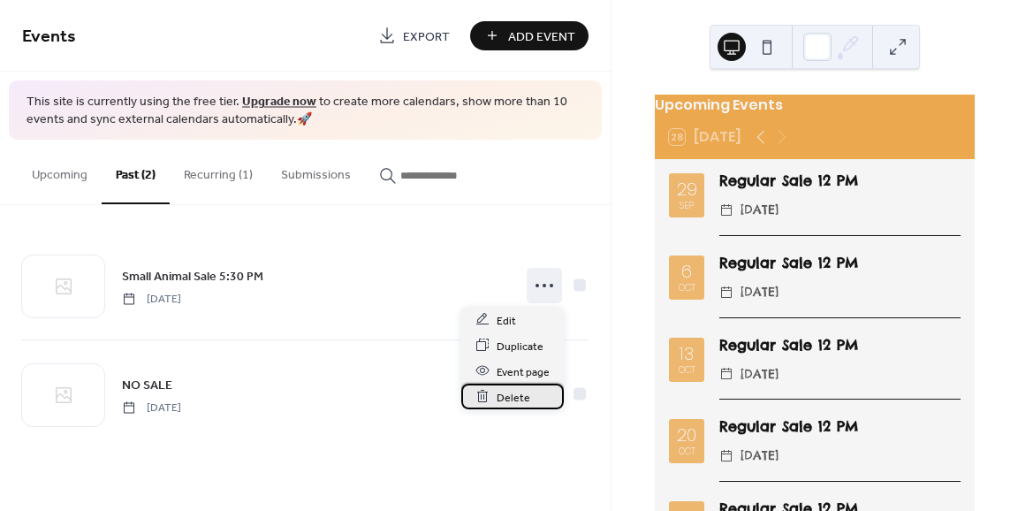
click at [505, 399] on span "Delete" at bounding box center [514, 397] width 34 height 19
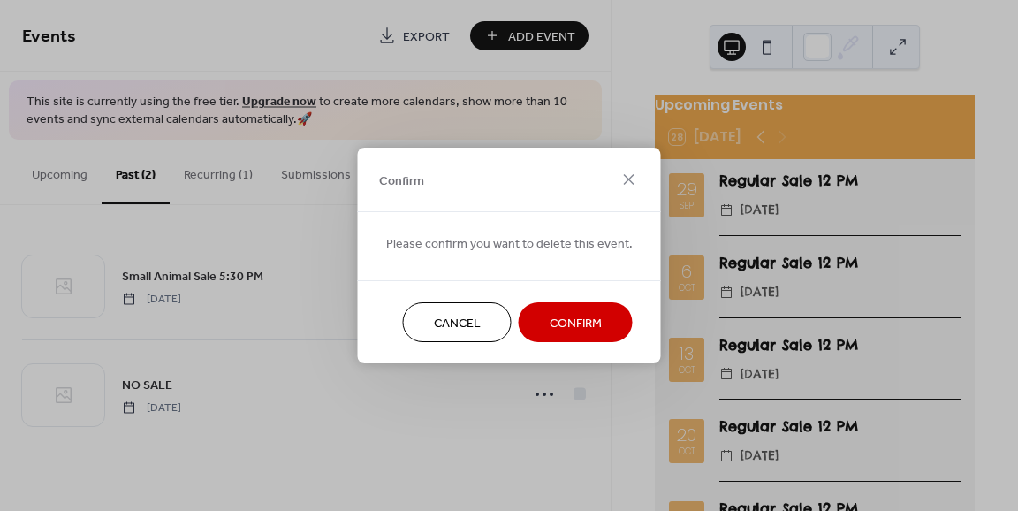
click at [558, 340] on button "Confirm" at bounding box center [576, 322] width 114 height 40
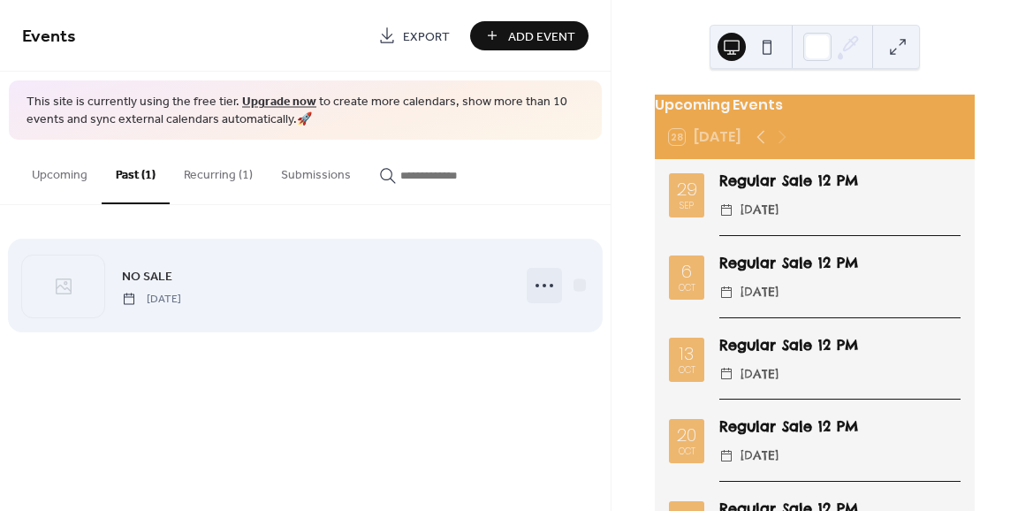
click at [546, 287] on icon at bounding box center [544, 285] width 28 height 28
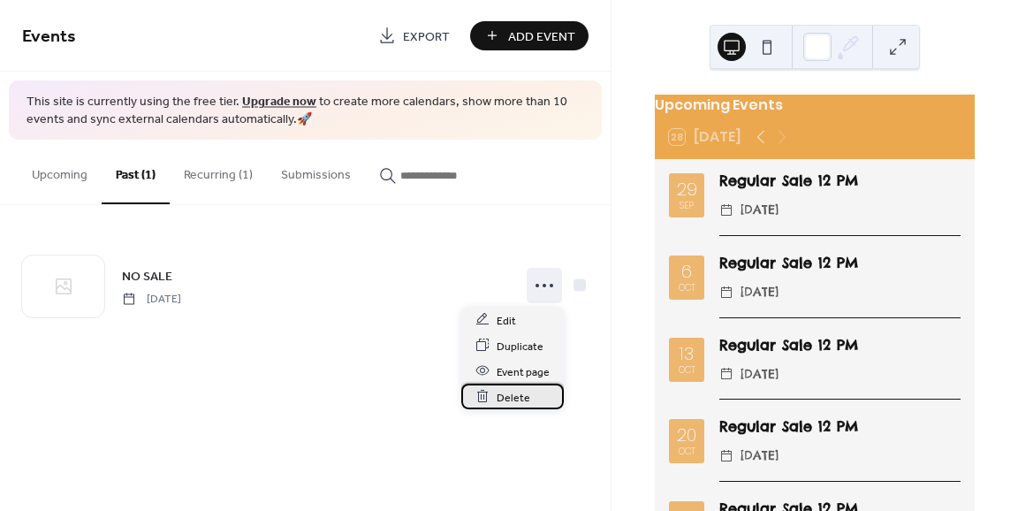
click at [500, 401] on span "Delete" at bounding box center [514, 397] width 34 height 19
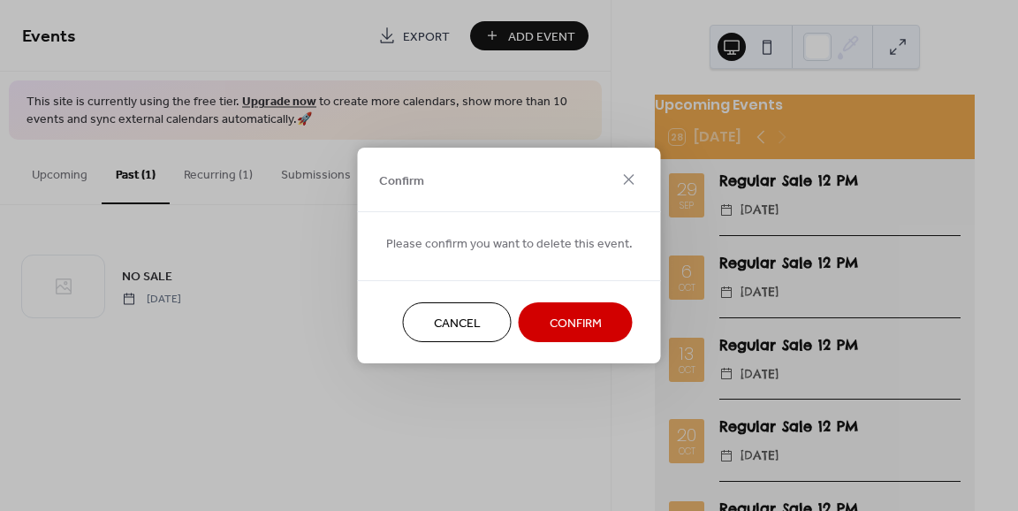
click at [550, 333] on span "Confirm" at bounding box center [576, 324] width 52 height 19
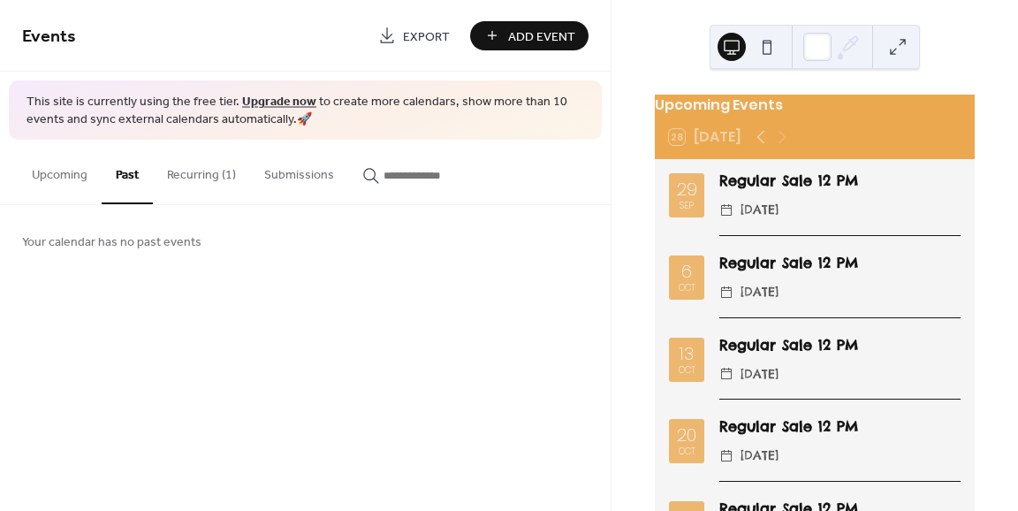
click at [529, 43] on span "Add Event" at bounding box center [541, 36] width 67 height 19
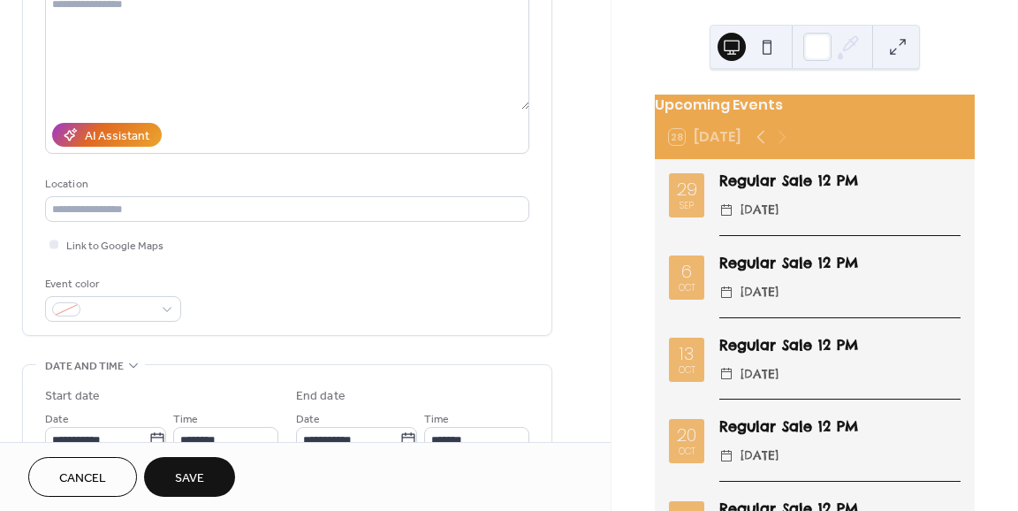
scroll to position [212, 0]
type input "**********"
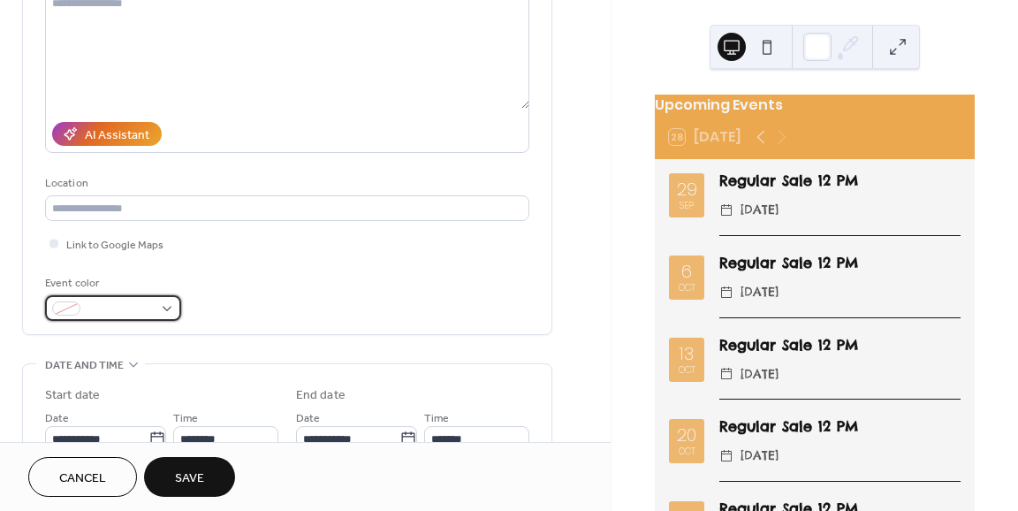
click at [161, 310] on div at bounding box center [113, 308] width 136 height 26
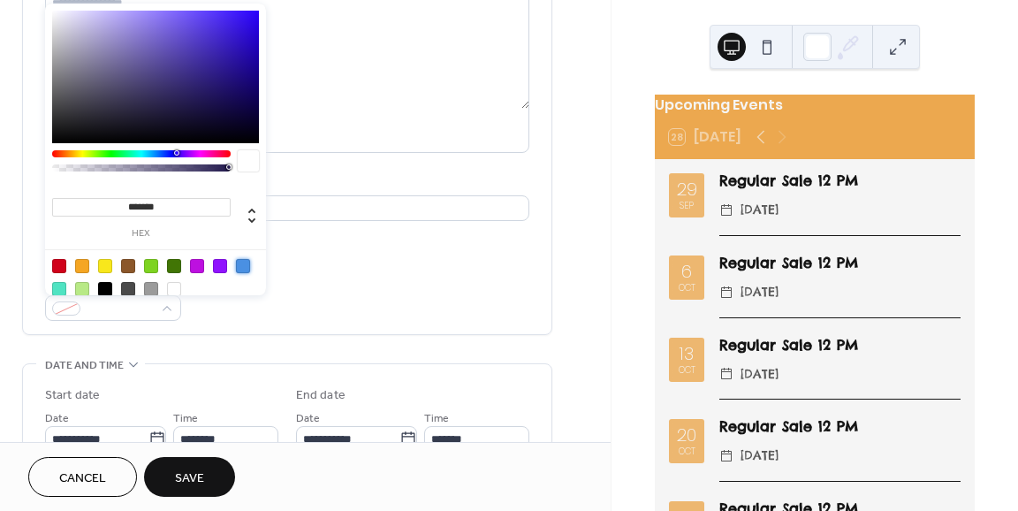
click at [241, 263] on div at bounding box center [243, 266] width 14 height 14
type input "*******"
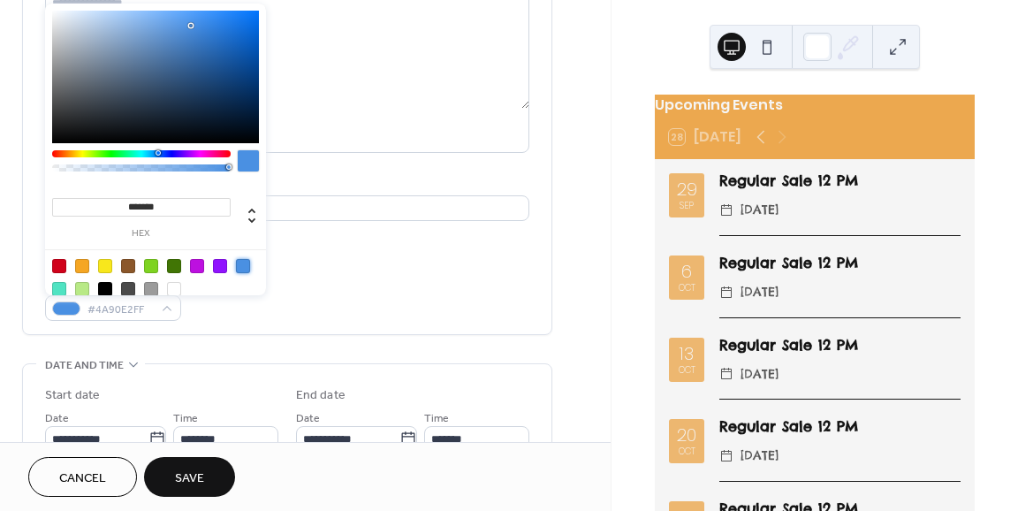
click at [323, 266] on div "**********" at bounding box center [287, 115] width 484 height 412
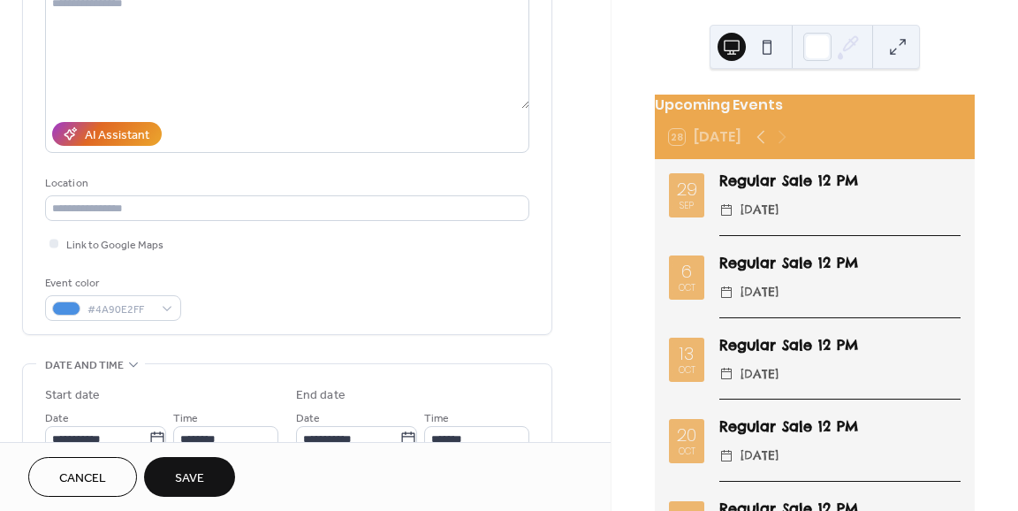
scroll to position [401, 0]
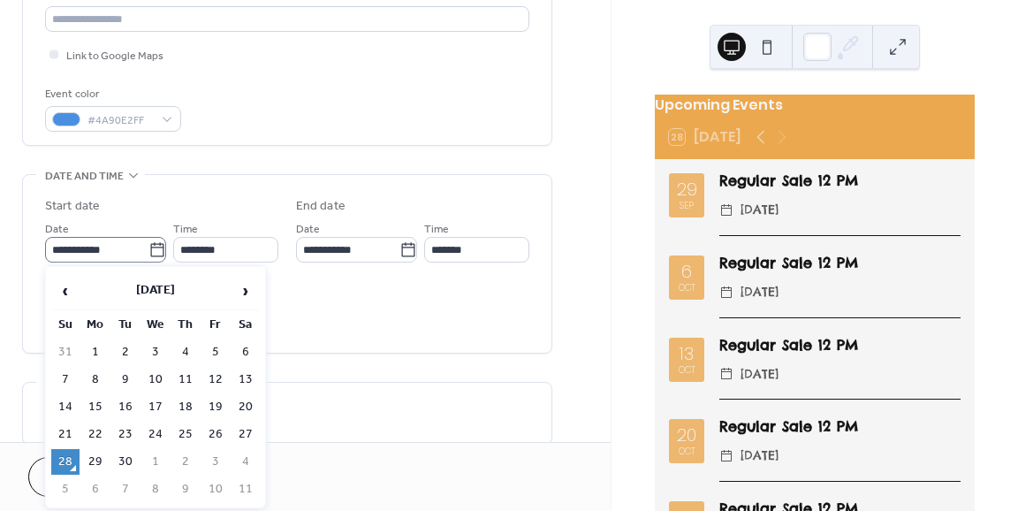
click at [153, 253] on icon at bounding box center [157, 250] width 18 height 18
click at [148, 253] on input "**********" at bounding box center [96, 250] width 103 height 26
click at [156, 483] on td "8" at bounding box center [155, 489] width 28 height 26
type input "**********"
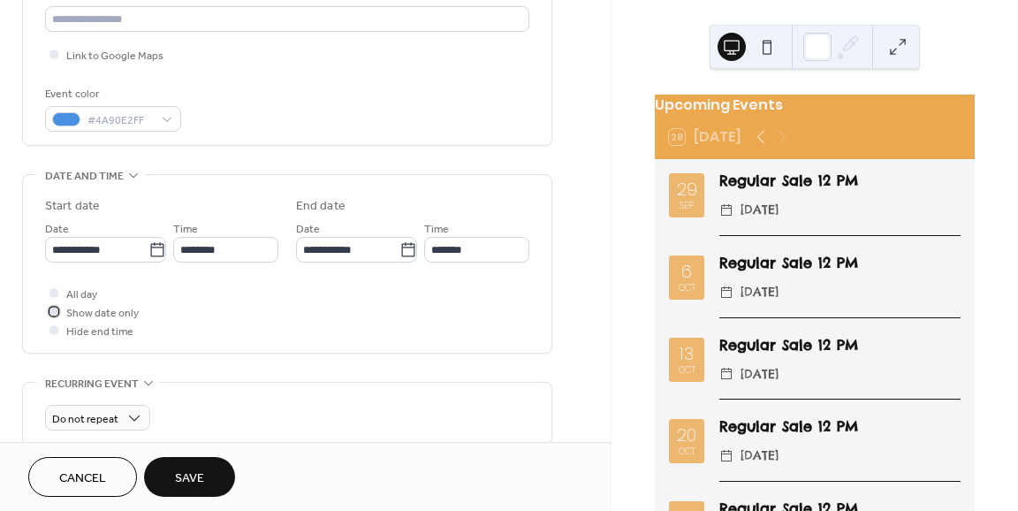
click at [113, 314] on span "Show date only" at bounding box center [102, 313] width 72 height 19
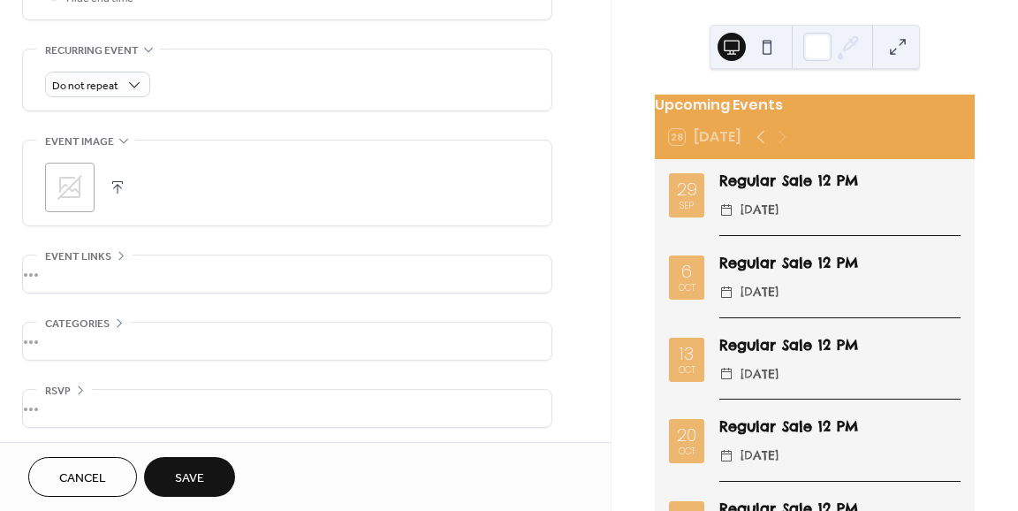
click at [201, 480] on span "Save" at bounding box center [189, 478] width 29 height 19
